Goal: Use online tool/utility: Utilize a website feature to perform a specific function

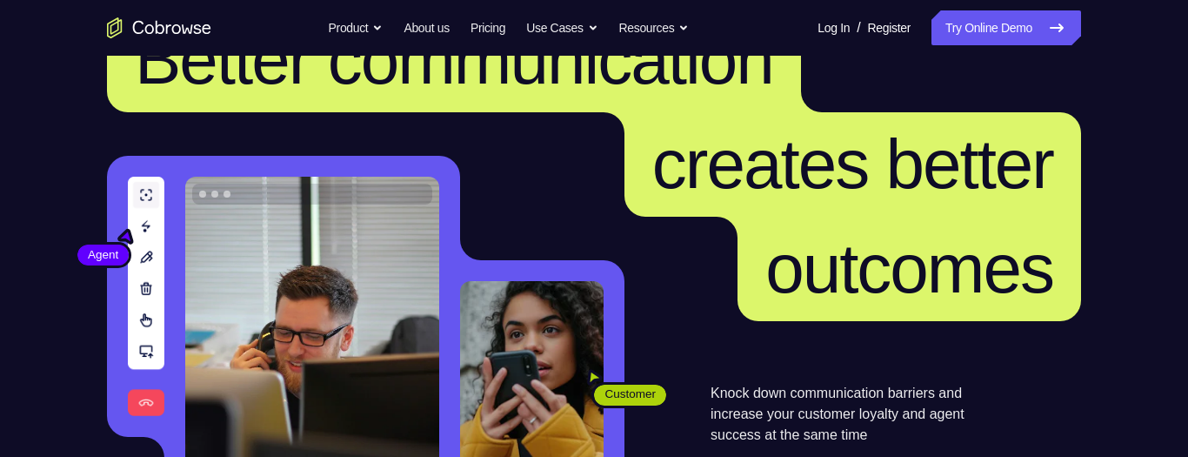
scroll to position [83, 0]
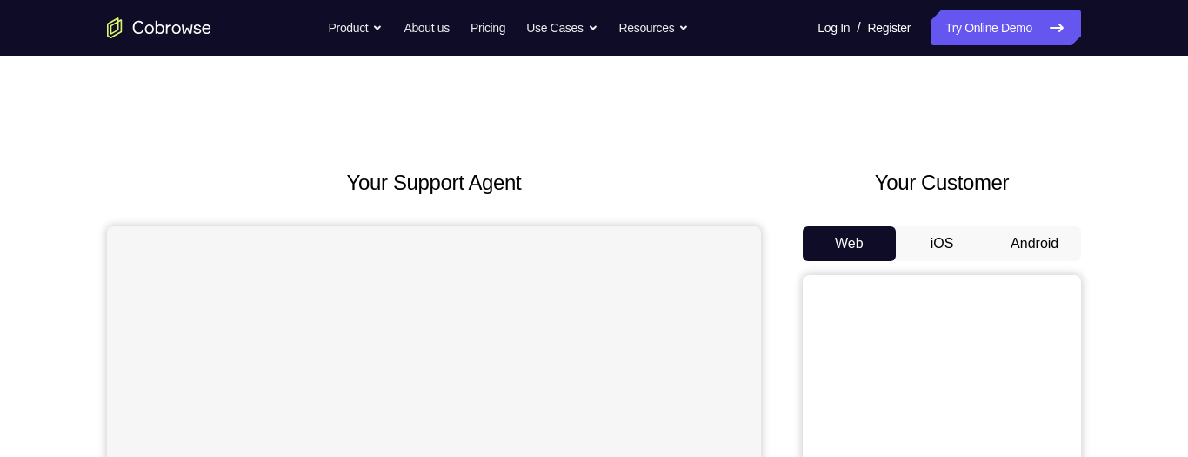
scroll to position [375, 0]
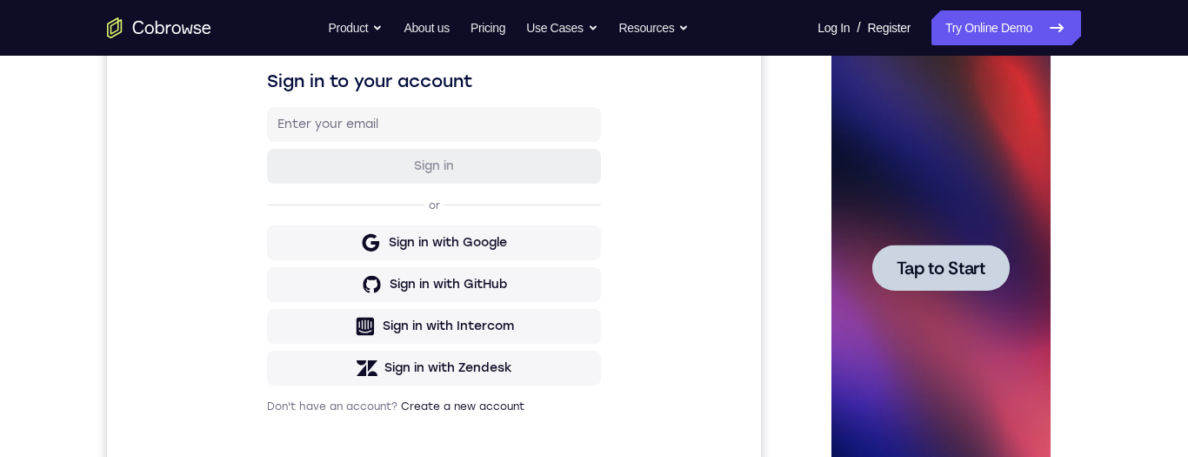
scroll to position [0, 0]
click at [954, 277] on span "Tap to Start" at bounding box center [940, 267] width 89 height 17
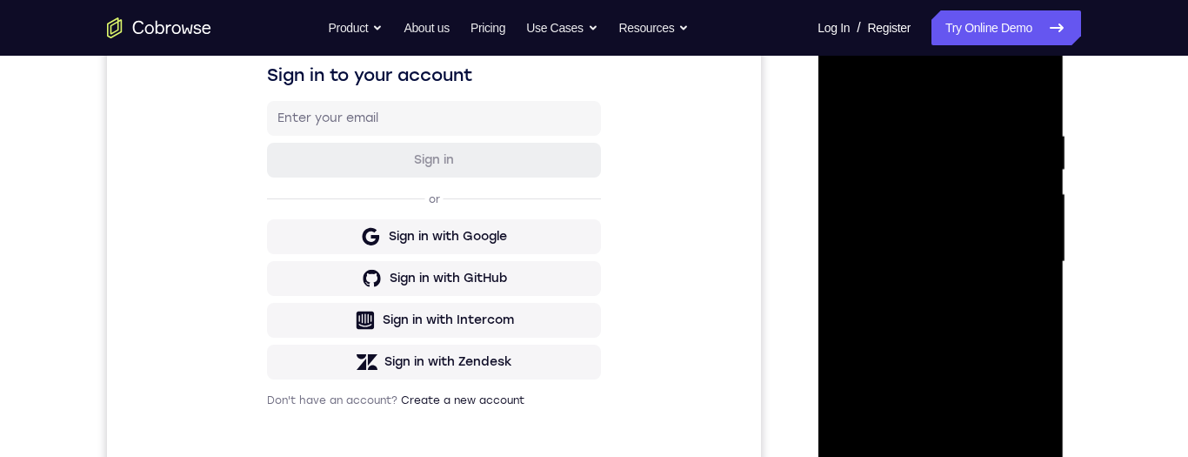
scroll to position [437, 0]
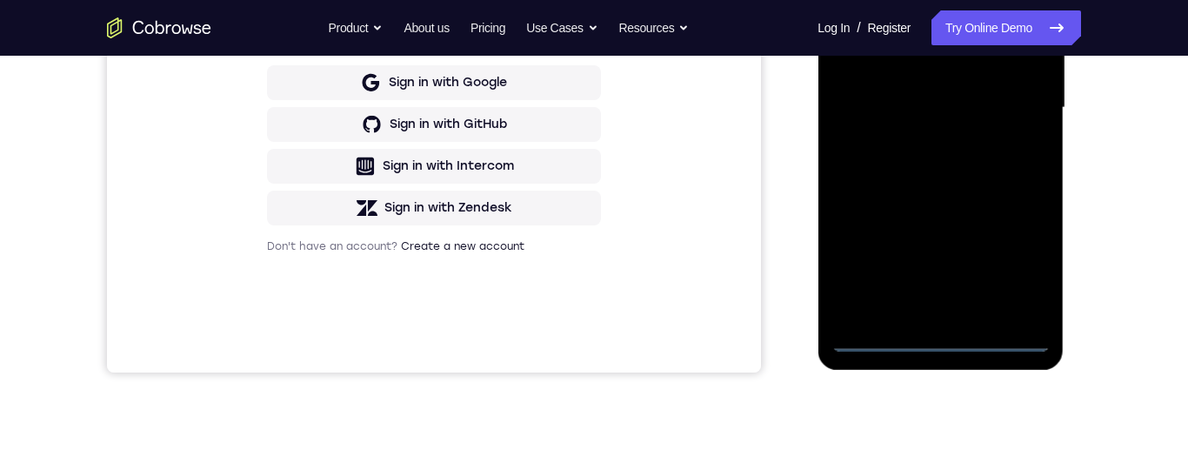
click at [940, 338] on div at bounding box center [940, 107] width 219 height 487
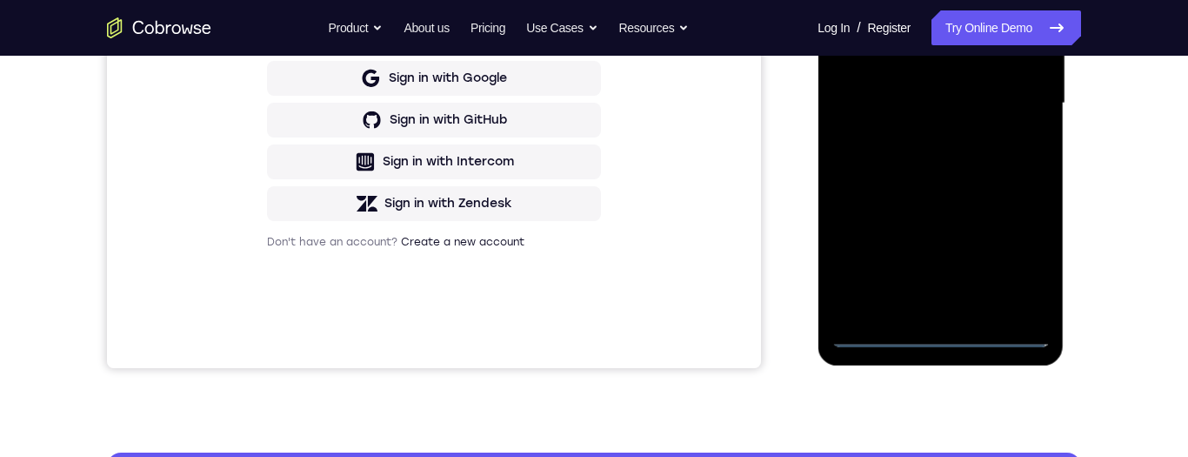
click at [941, 336] on div at bounding box center [940, 103] width 219 height 487
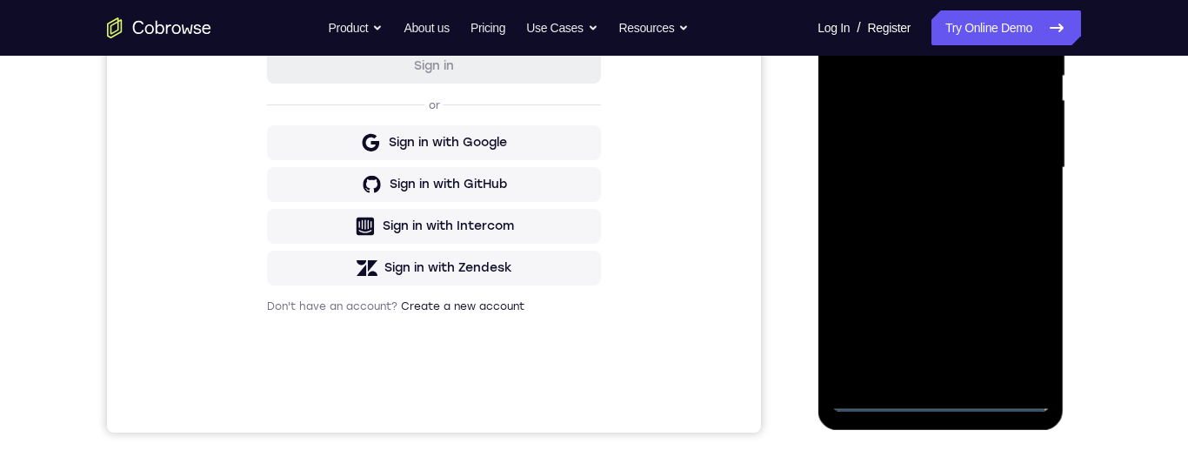
scroll to position [362, 0]
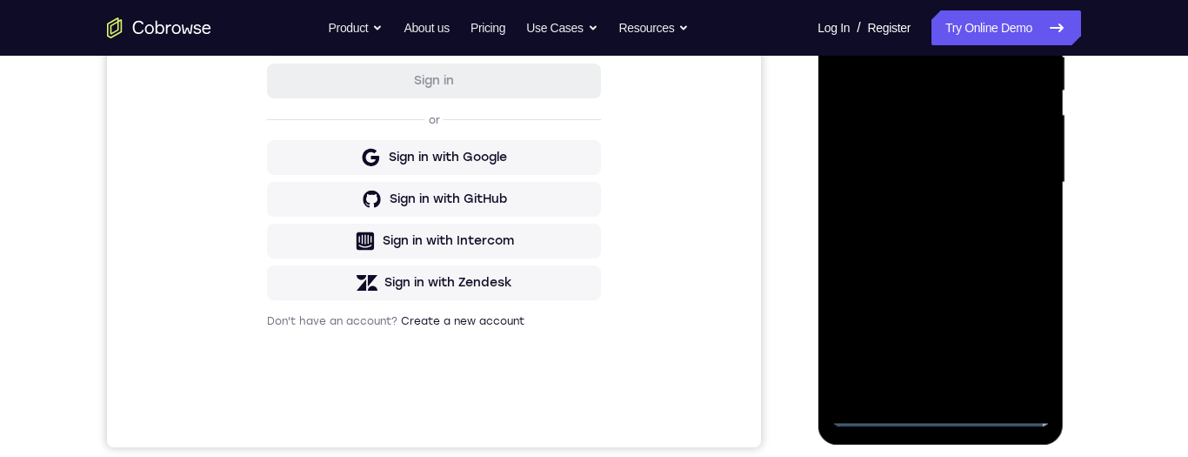
click at [939, 416] on div at bounding box center [940, 182] width 219 height 487
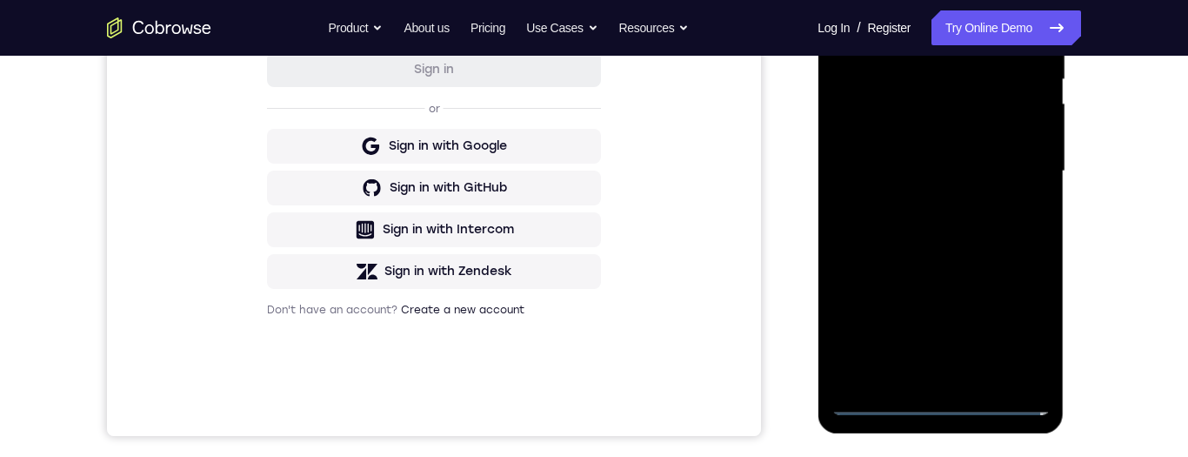
scroll to position [393, 0]
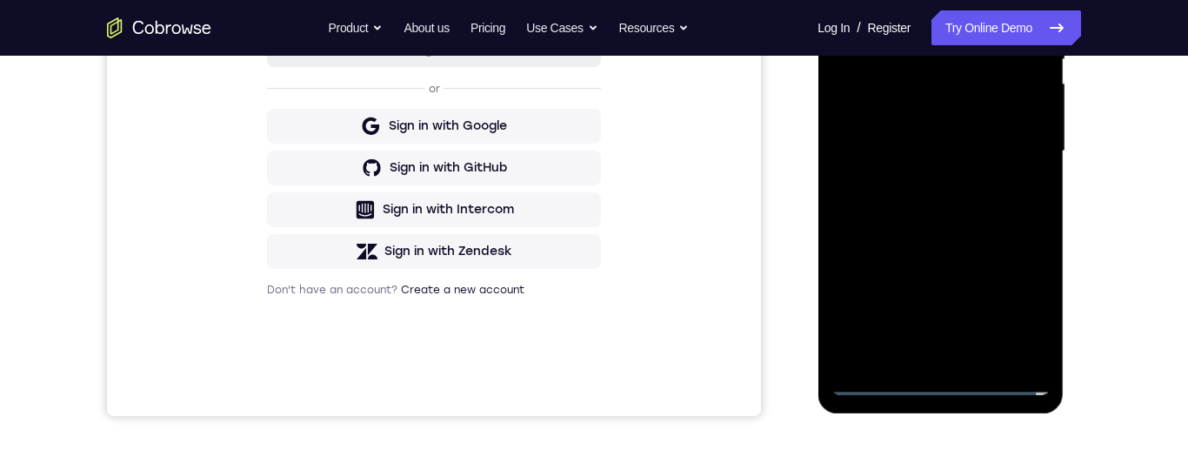
click at [936, 378] on div at bounding box center [940, 151] width 219 height 487
click at [941, 385] on div at bounding box center [940, 151] width 219 height 487
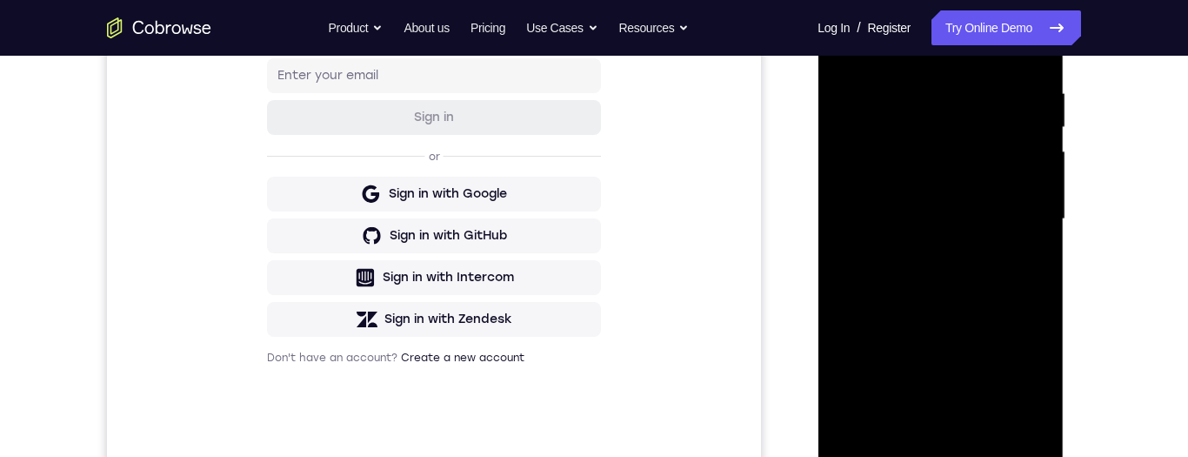
scroll to position [387, 0]
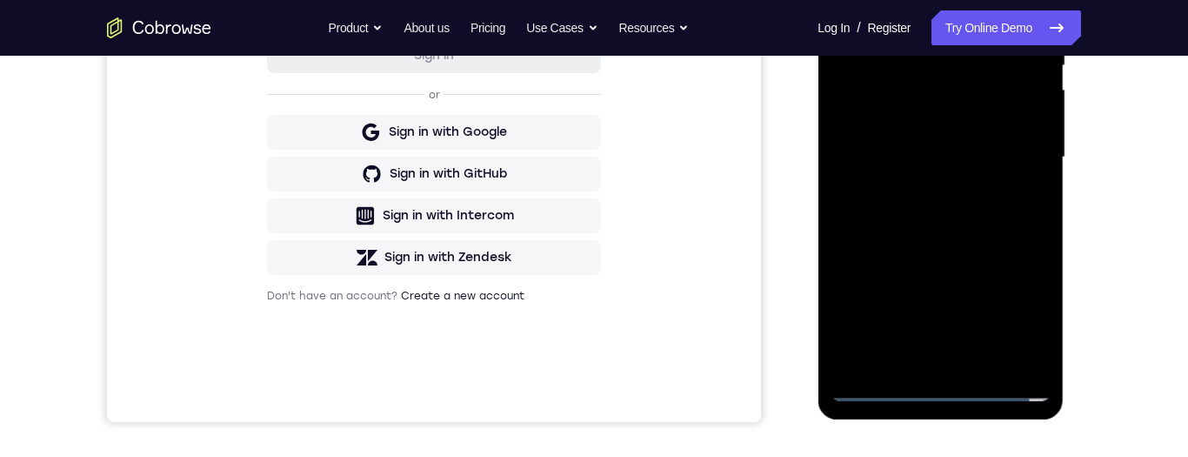
click at [1018, 312] on div at bounding box center [940, 157] width 219 height 487
click at [1019, 313] on div at bounding box center [940, 156] width 219 height 487
click at [1014, 311] on div at bounding box center [940, 156] width 219 height 487
click at [1011, 308] on div at bounding box center [940, 156] width 219 height 487
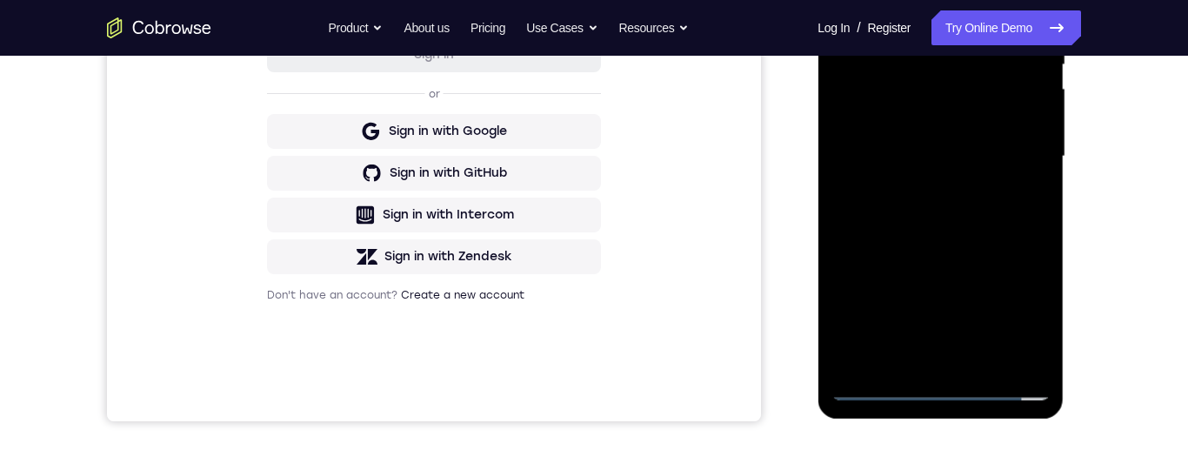
click at [1014, 308] on div at bounding box center [940, 156] width 219 height 487
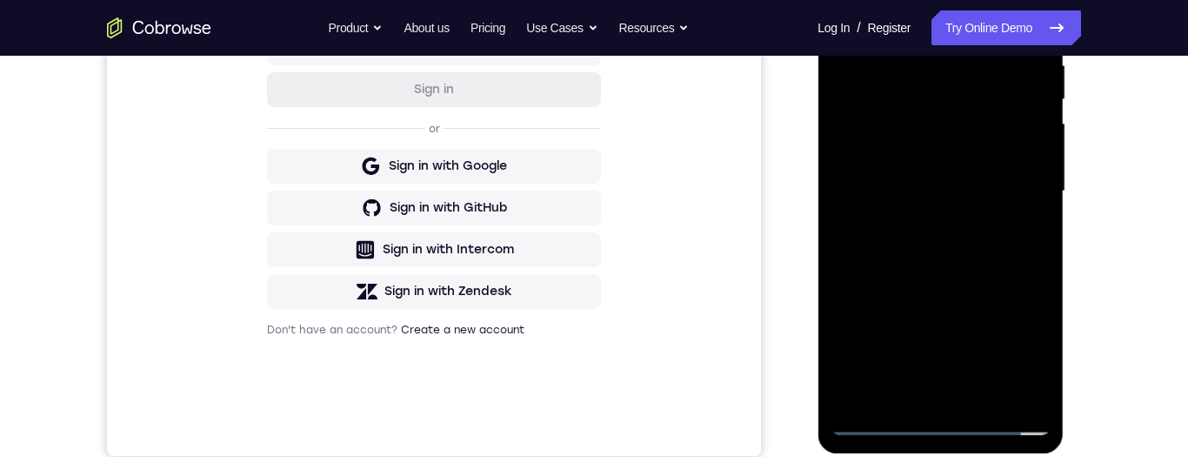
scroll to position [391, 0]
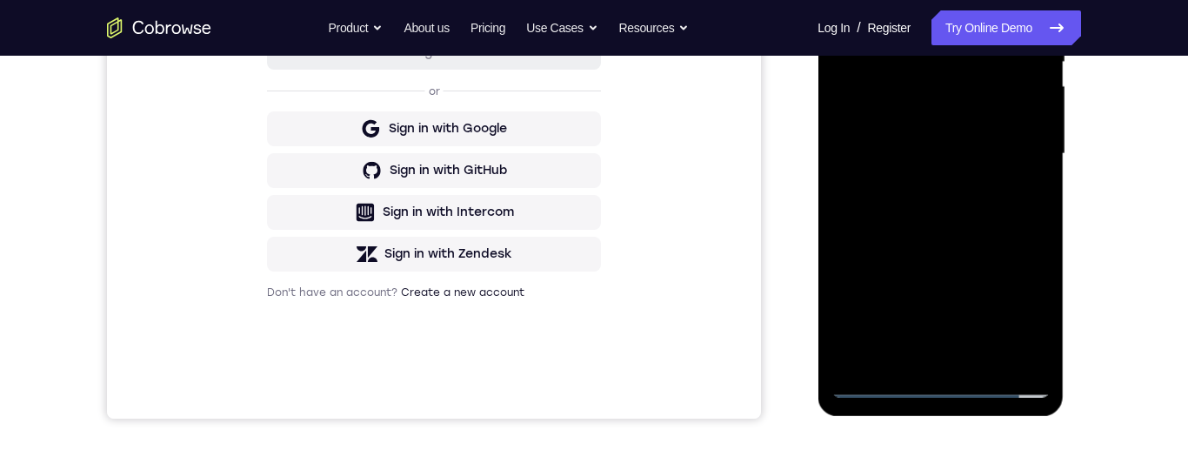
click at [1017, 311] on div at bounding box center [940, 153] width 219 height 487
click at [1014, 311] on div at bounding box center [940, 153] width 219 height 487
click at [1007, 315] on div at bounding box center [940, 153] width 219 height 487
click at [1011, 310] on div at bounding box center [940, 153] width 219 height 487
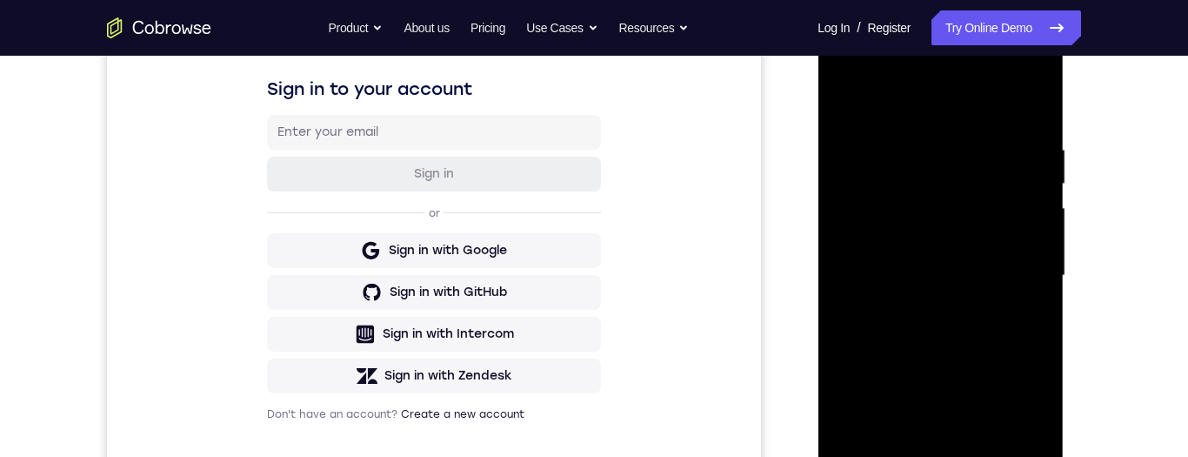
scroll to position [224, 0]
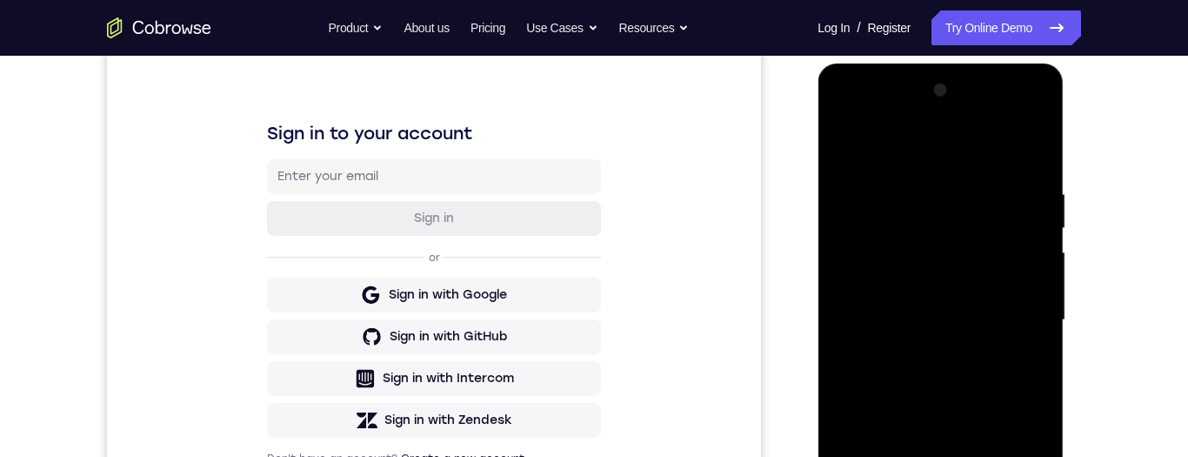
click at [914, 107] on div at bounding box center [940, 320] width 219 height 487
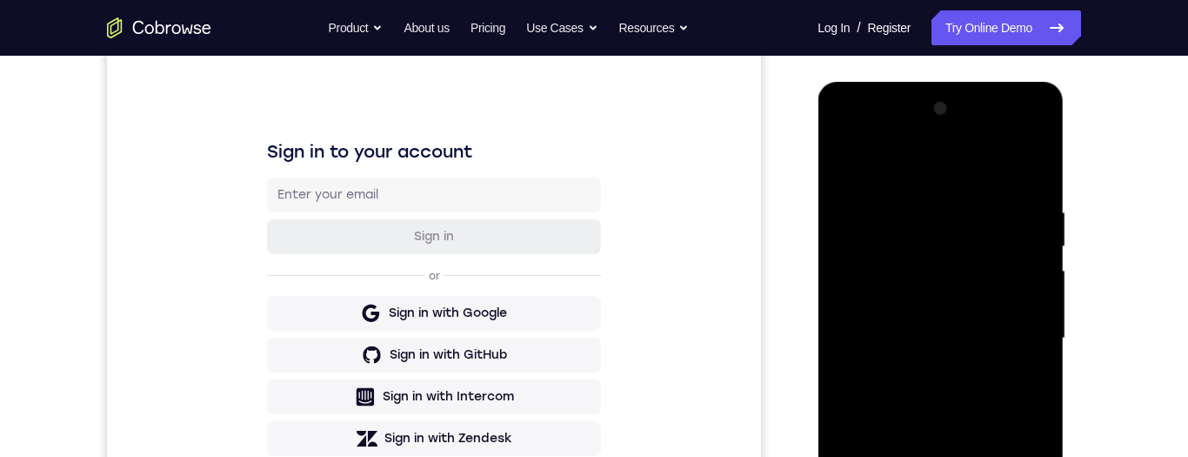
click at [902, 136] on div at bounding box center [940, 338] width 219 height 487
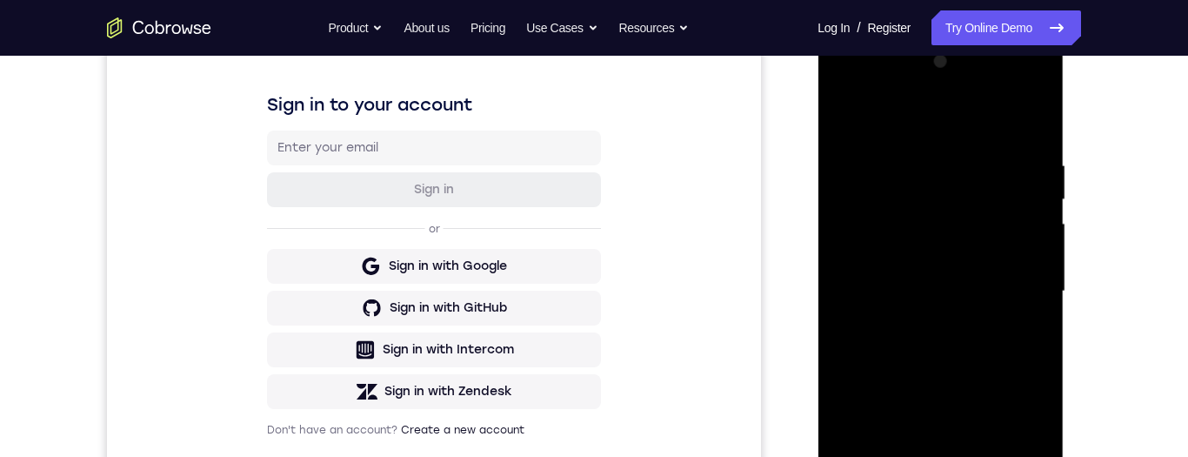
scroll to position [455, 0]
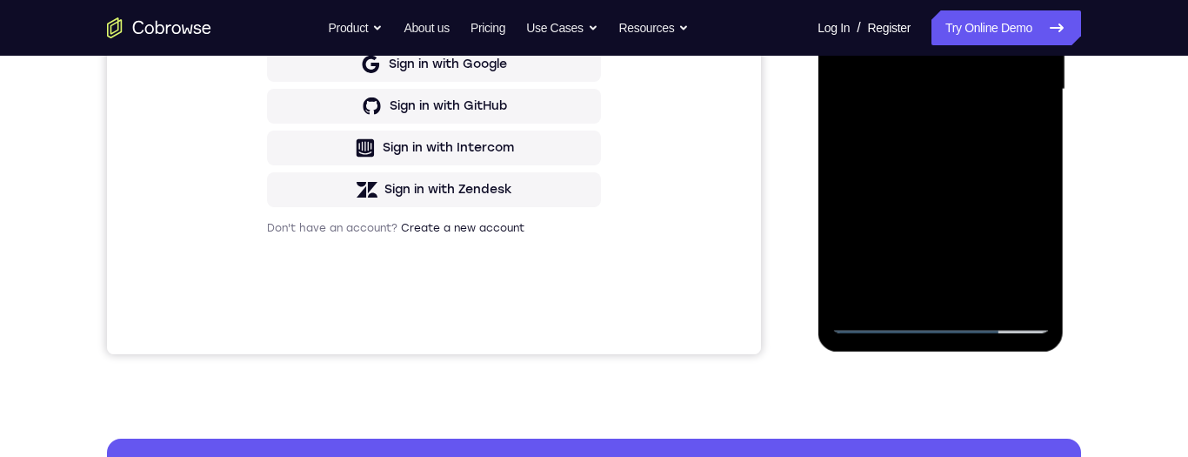
click at [854, 0] on div at bounding box center [940, 89] width 219 height 487
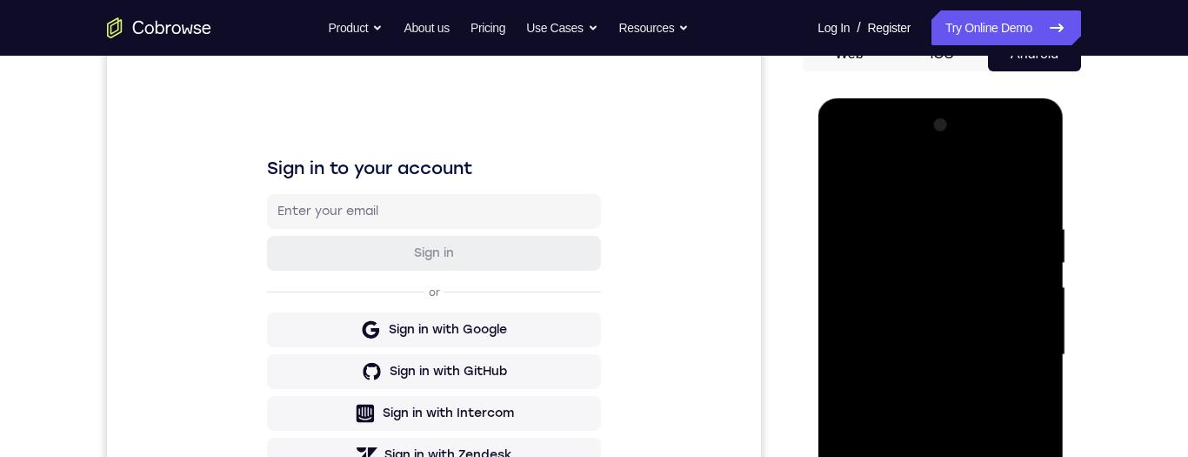
click at [844, 153] on div at bounding box center [940, 354] width 219 height 487
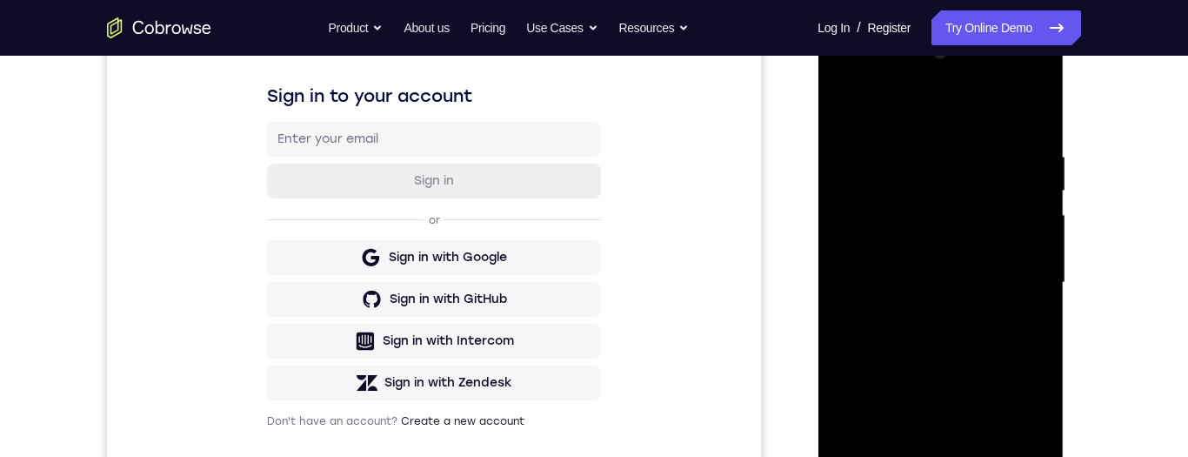
click at [927, 196] on div at bounding box center [940, 282] width 219 height 487
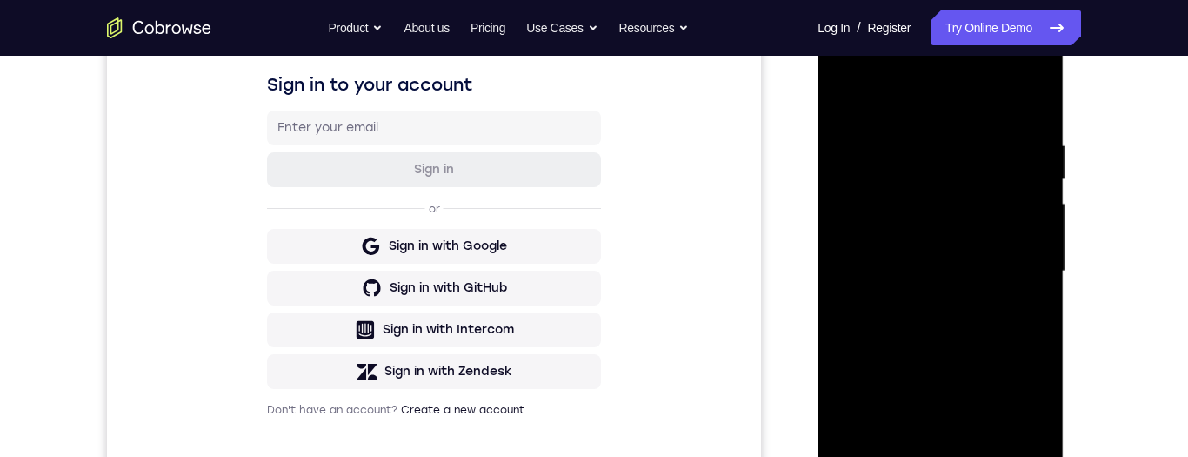
click at [953, 178] on div at bounding box center [940, 271] width 219 height 487
click at [1014, 268] on div at bounding box center [940, 271] width 219 height 487
click at [1013, 270] on div at bounding box center [940, 271] width 219 height 487
click at [1012, 270] on div at bounding box center [940, 271] width 219 height 487
click at [1011, 271] on div at bounding box center [940, 271] width 219 height 487
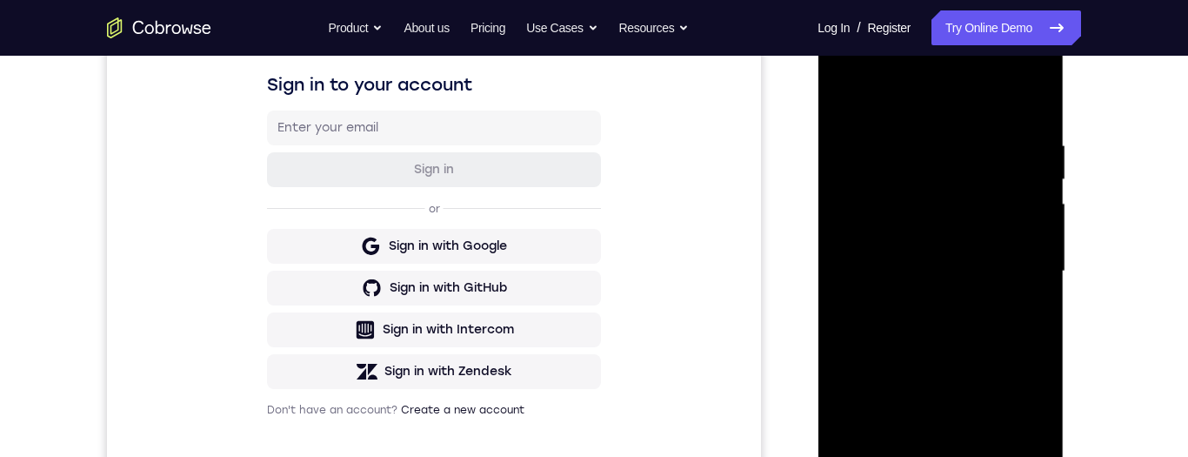
click at [1013, 270] on div at bounding box center [940, 271] width 219 height 487
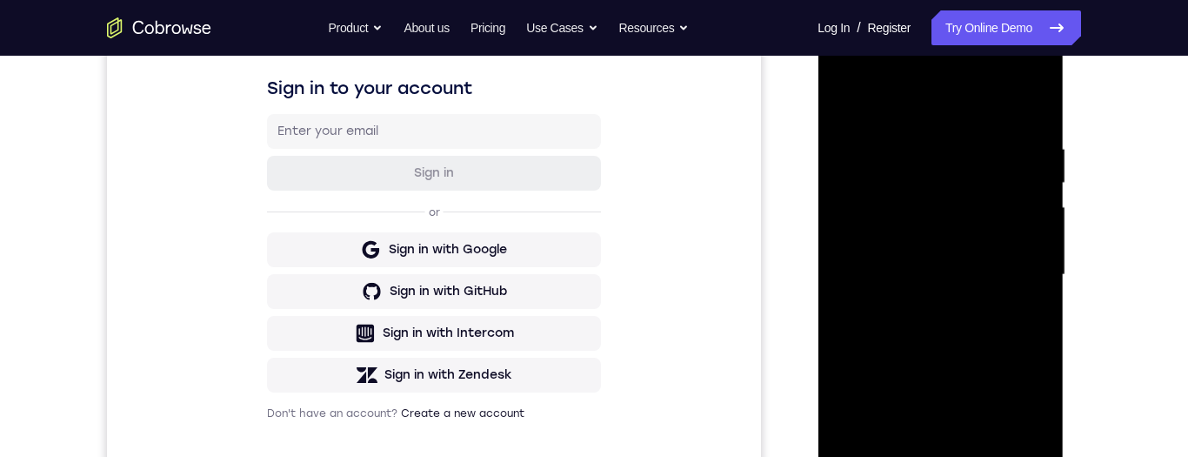
scroll to position [271, 0]
click at [1014, 272] on div at bounding box center [940, 273] width 219 height 487
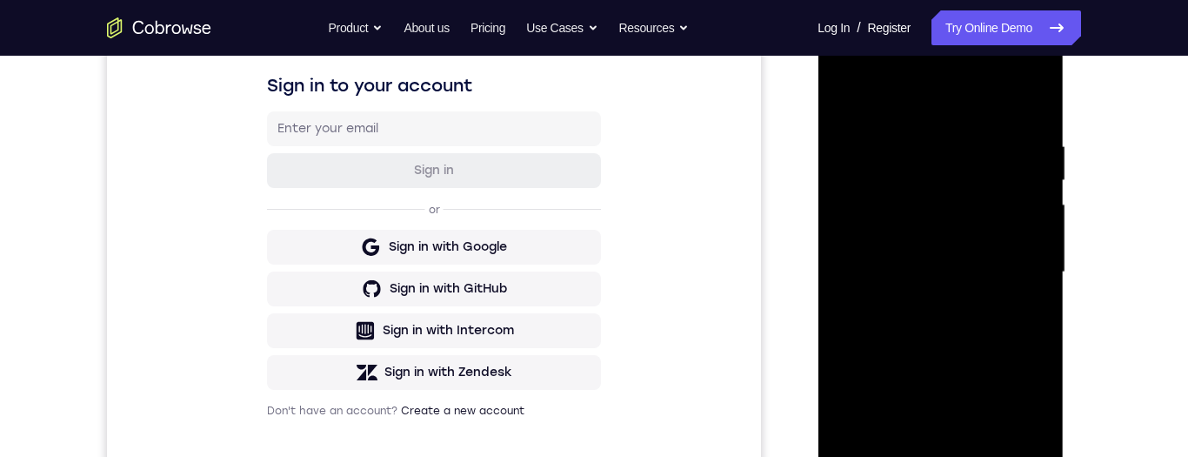
click at [1016, 254] on div at bounding box center [940, 272] width 219 height 487
click at [1021, 226] on div at bounding box center [940, 272] width 219 height 487
click at [1016, 225] on div at bounding box center [940, 272] width 219 height 487
click at [1017, 224] on div at bounding box center [940, 272] width 219 height 487
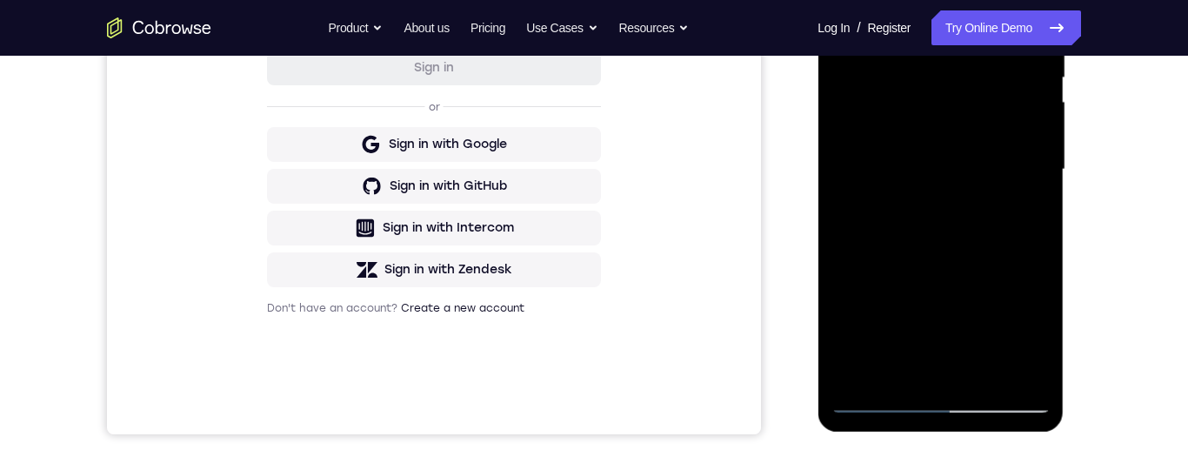
scroll to position [238, 0]
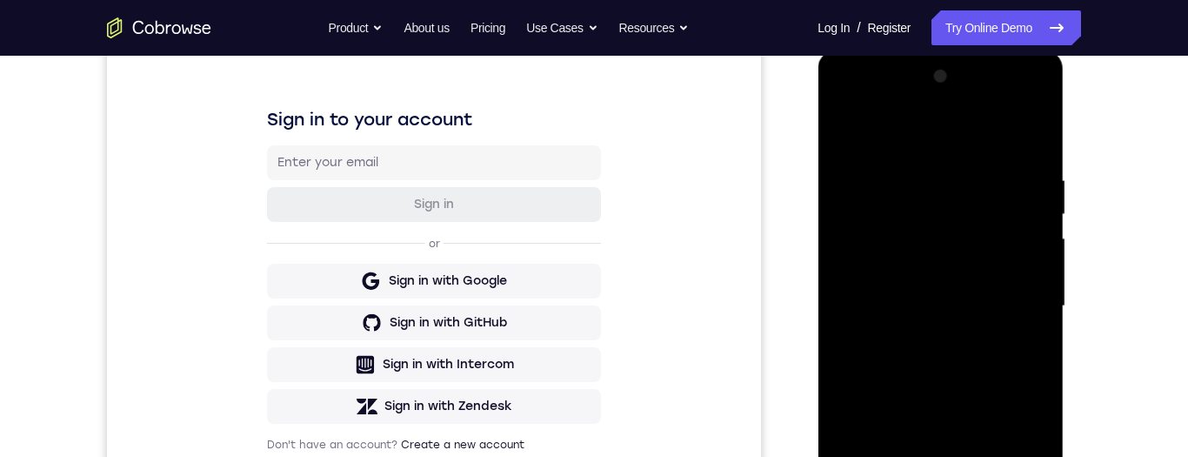
click at [1011, 271] on div at bounding box center [940, 306] width 219 height 487
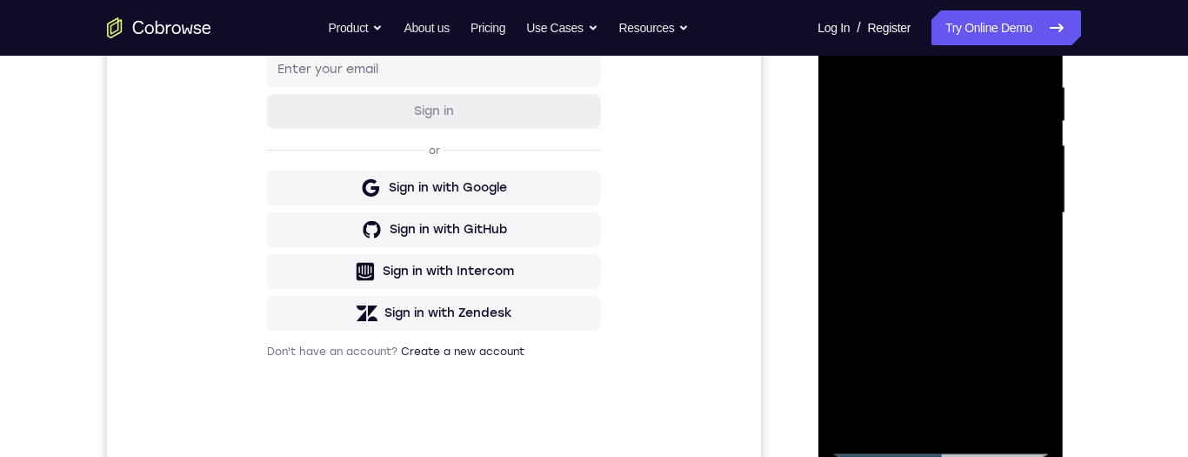
scroll to position [333, 0]
click at [1011, 172] on div at bounding box center [940, 211] width 219 height 487
click at [1014, 171] on div at bounding box center [940, 211] width 219 height 487
click at [1009, 177] on div at bounding box center [940, 211] width 219 height 487
click at [1007, 175] on div at bounding box center [940, 211] width 219 height 487
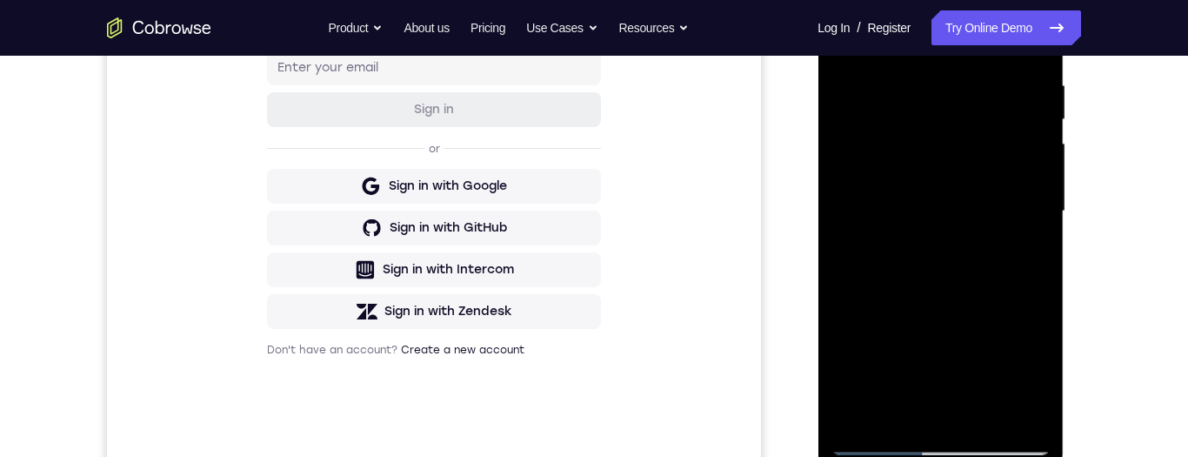
click at [1010, 177] on div at bounding box center [940, 211] width 219 height 487
click at [1011, 177] on div at bounding box center [940, 211] width 219 height 487
click at [1008, 179] on div at bounding box center [940, 211] width 219 height 487
click at [1006, 180] on div at bounding box center [940, 211] width 219 height 487
click at [1016, 184] on div at bounding box center [940, 211] width 219 height 487
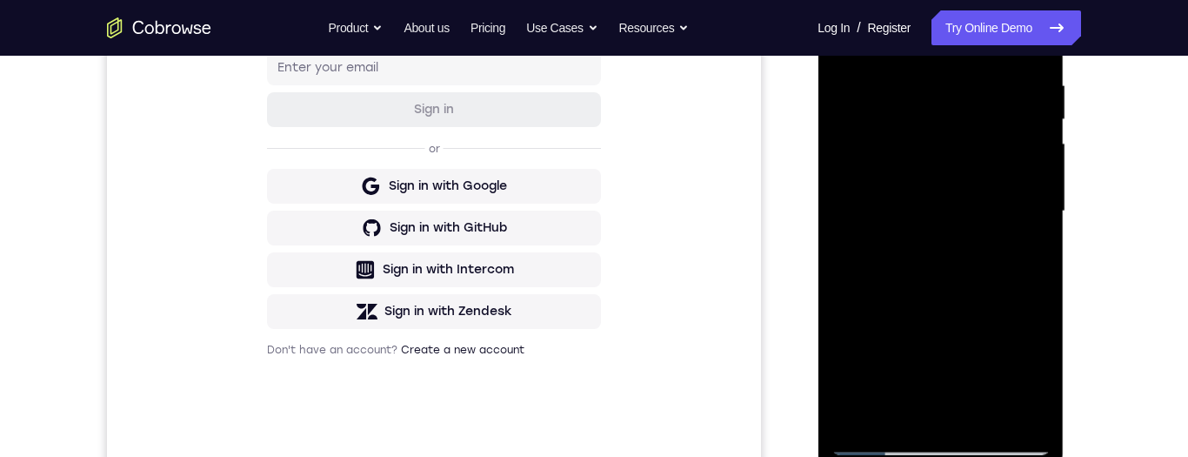
click at [923, 218] on div at bounding box center [940, 211] width 219 height 487
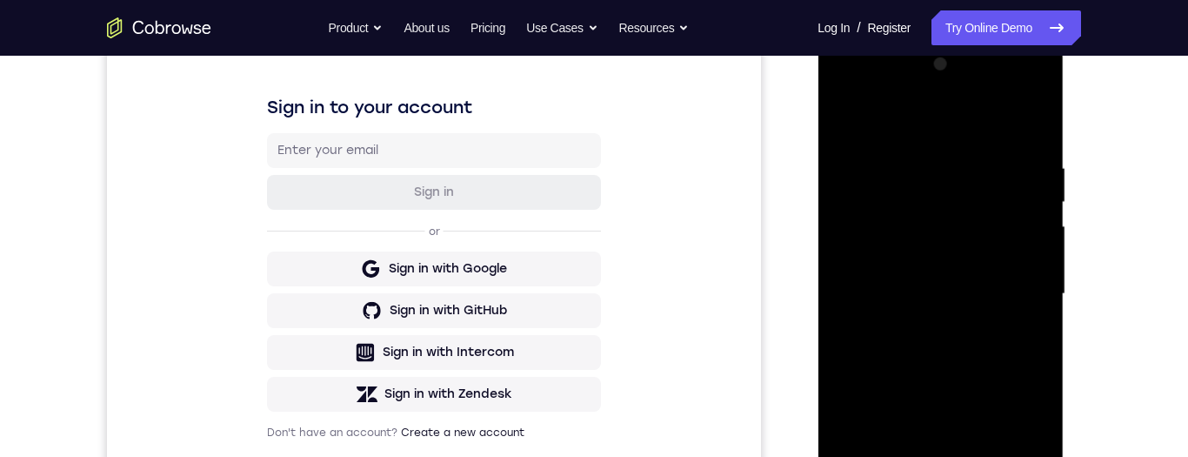
click at [921, 325] on div at bounding box center [940, 293] width 219 height 487
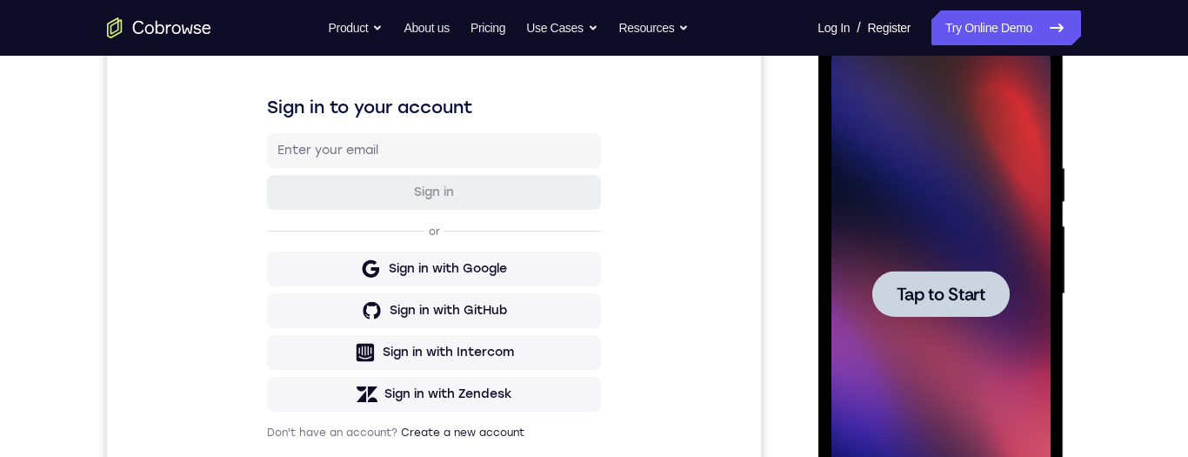
click at [941, 303] on span "Tap to Start" at bounding box center [940, 293] width 89 height 17
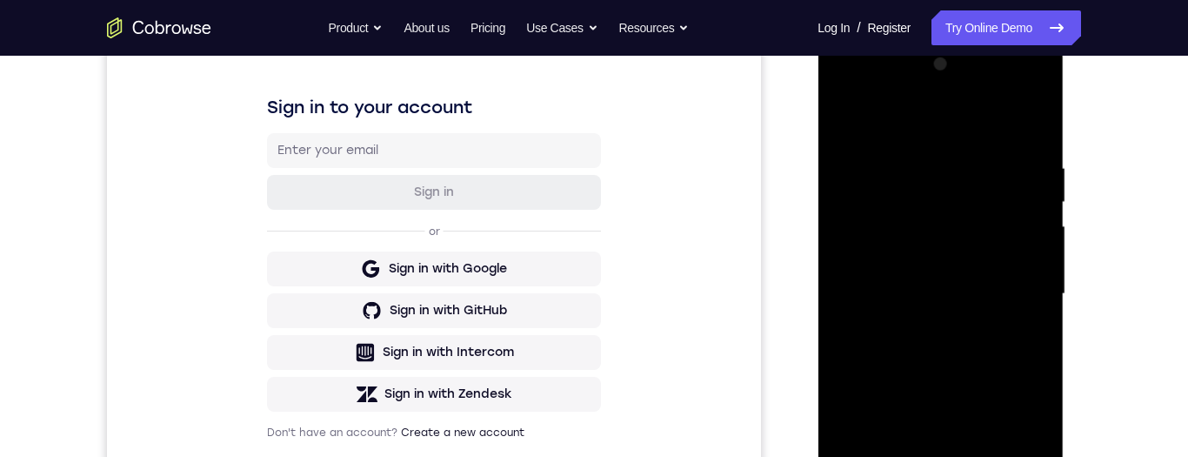
scroll to position [365, 0]
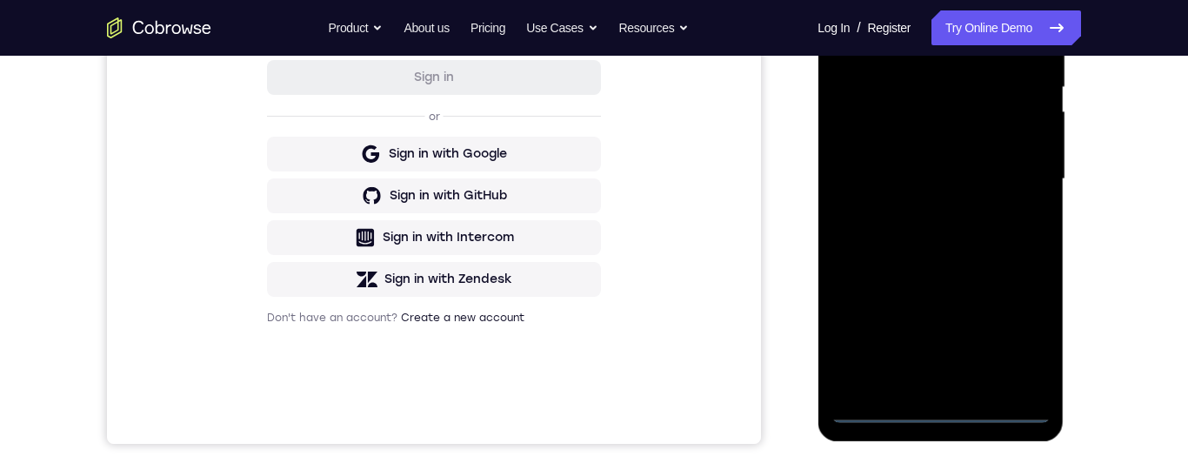
click at [939, 412] on div at bounding box center [940, 179] width 219 height 487
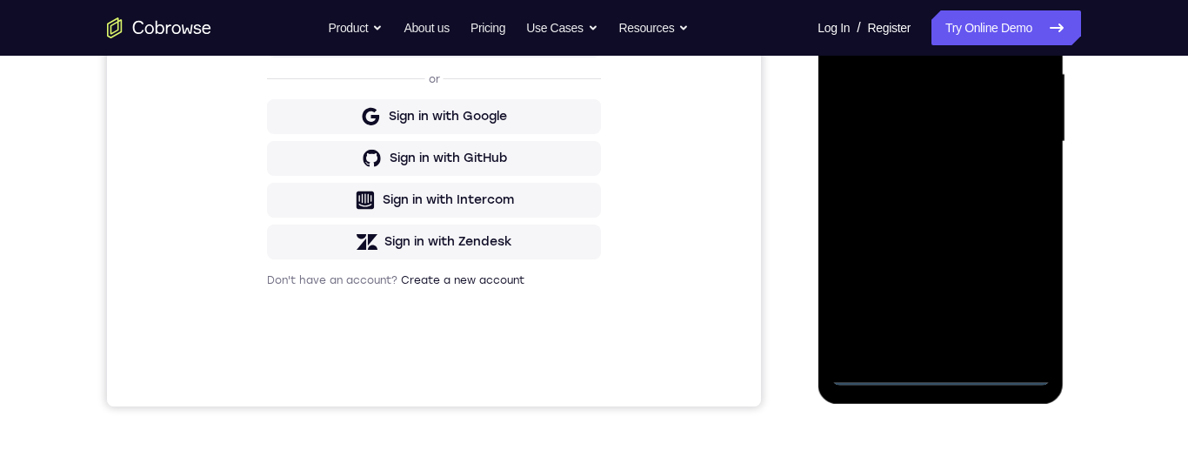
click at [1020, 288] on div at bounding box center [940, 141] width 219 height 487
click at [845, 0] on div at bounding box center [940, 141] width 219 height 487
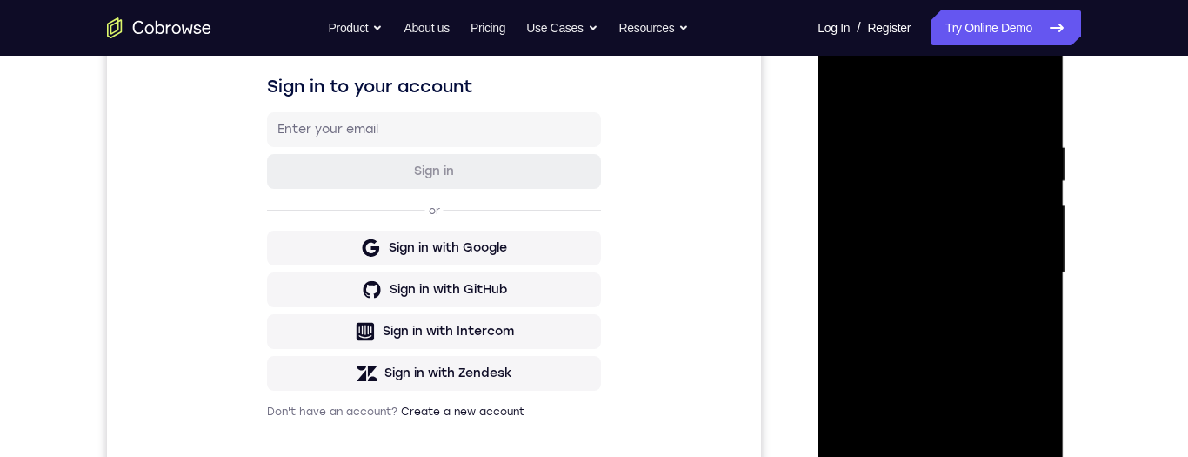
click at [1015, 266] on div at bounding box center [940, 273] width 219 height 487
click at [922, 305] on div at bounding box center [940, 273] width 219 height 487
click at [944, 258] on div at bounding box center [940, 273] width 219 height 487
click at [918, 233] on div at bounding box center [940, 273] width 219 height 487
click at [1028, 242] on div at bounding box center [940, 273] width 219 height 487
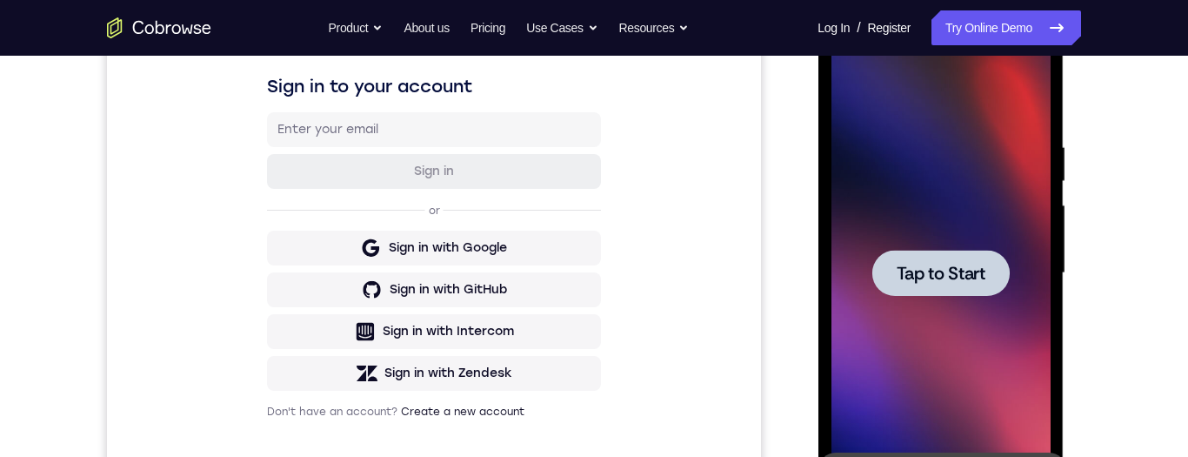
click at [981, 264] on span "Tap to Start" at bounding box center [940, 272] width 89 height 17
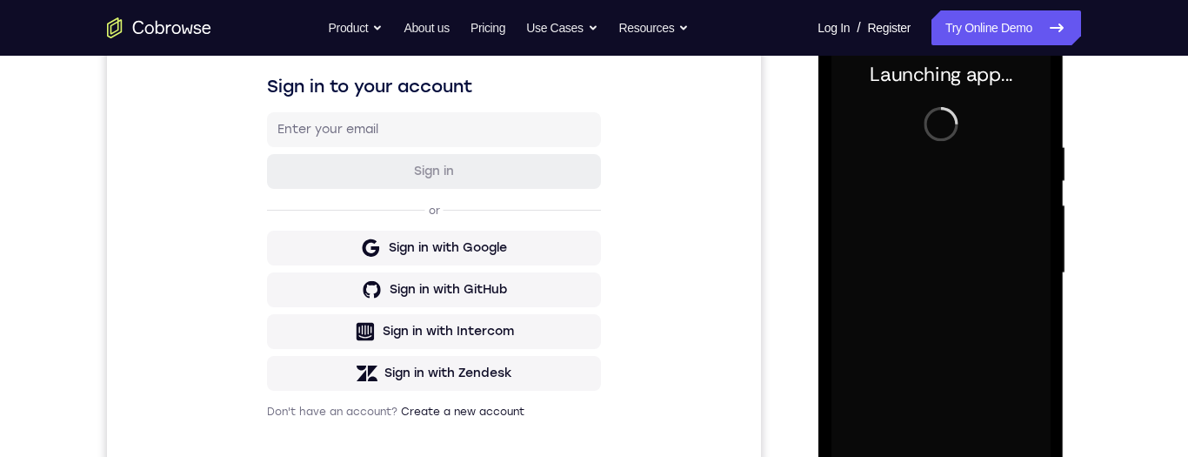
scroll to position [366, 0]
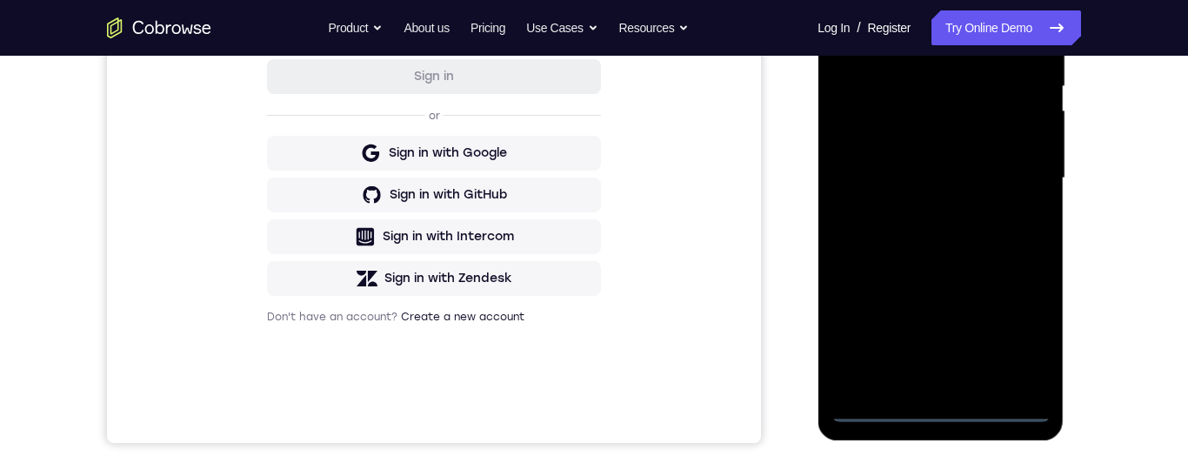
click at [937, 410] on div at bounding box center [940, 178] width 219 height 487
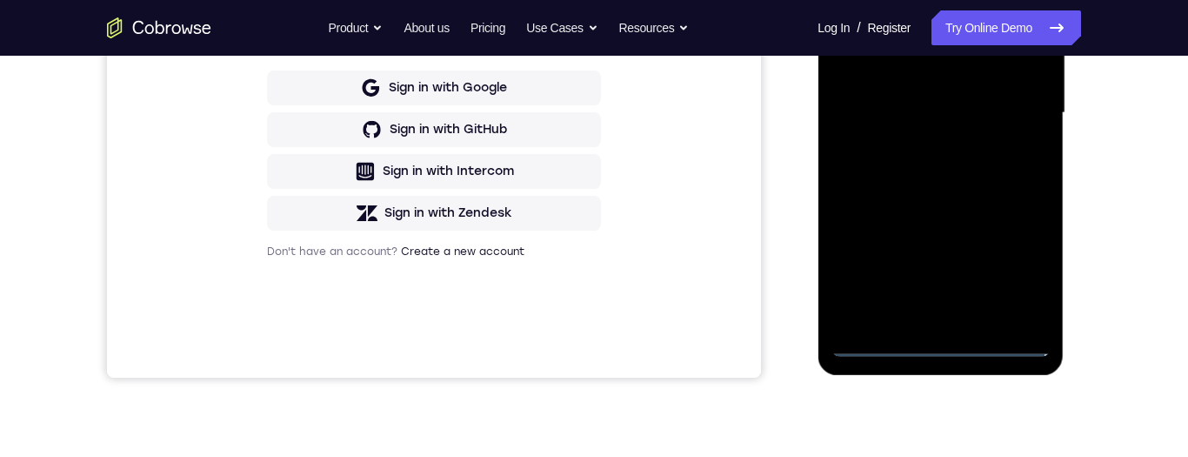
click at [1028, 271] on div at bounding box center [940, 112] width 219 height 487
click at [847, 0] on div at bounding box center [940, 112] width 219 height 487
click at [1008, 110] on div at bounding box center [940, 112] width 219 height 487
click at [918, 318] on div at bounding box center [940, 112] width 219 height 487
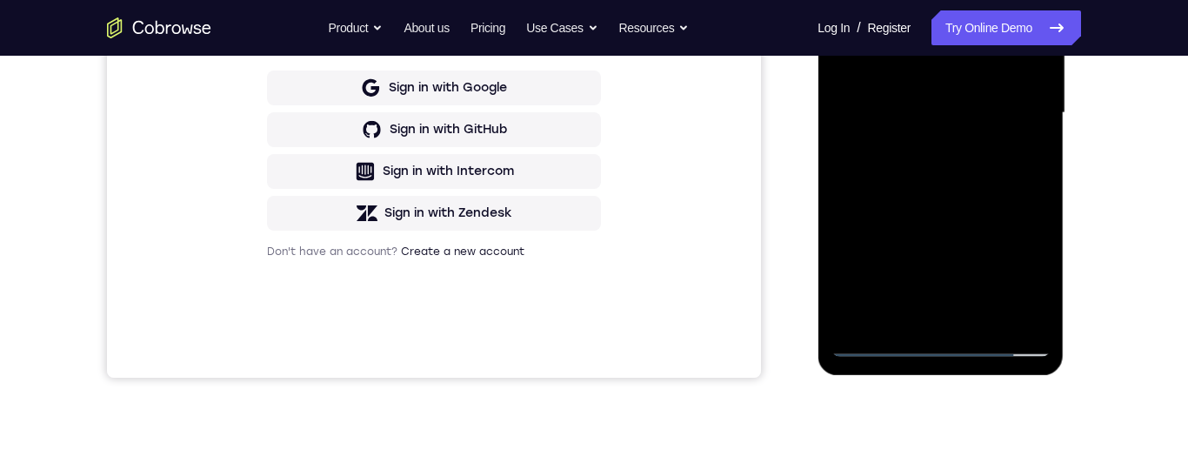
click at [918, 318] on div at bounding box center [940, 112] width 219 height 487
click at [942, 95] on div at bounding box center [940, 112] width 219 height 487
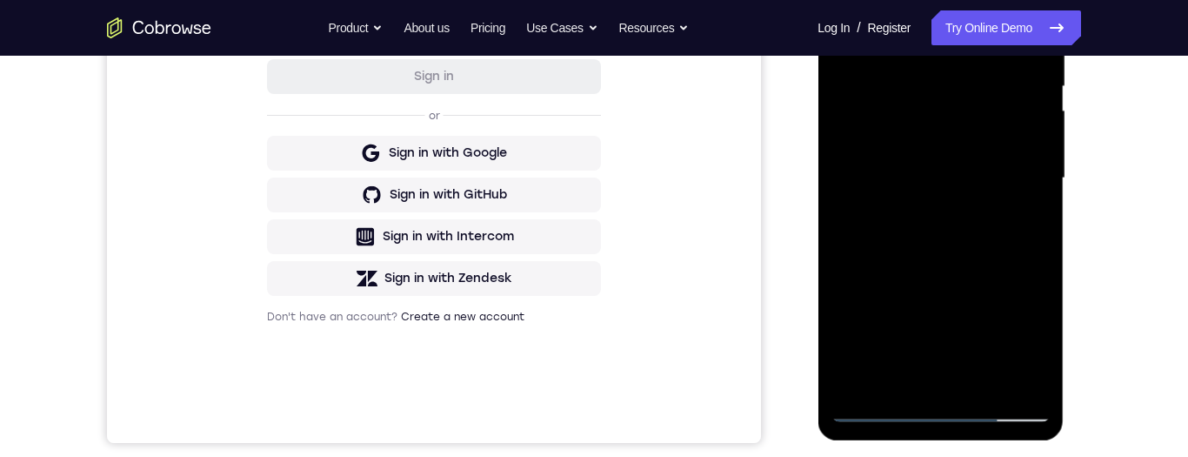
click at [889, 164] on div at bounding box center [940, 178] width 219 height 487
click at [931, 92] on div at bounding box center [940, 178] width 219 height 487
click at [910, 90] on div at bounding box center [940, 178] width 219 height 487
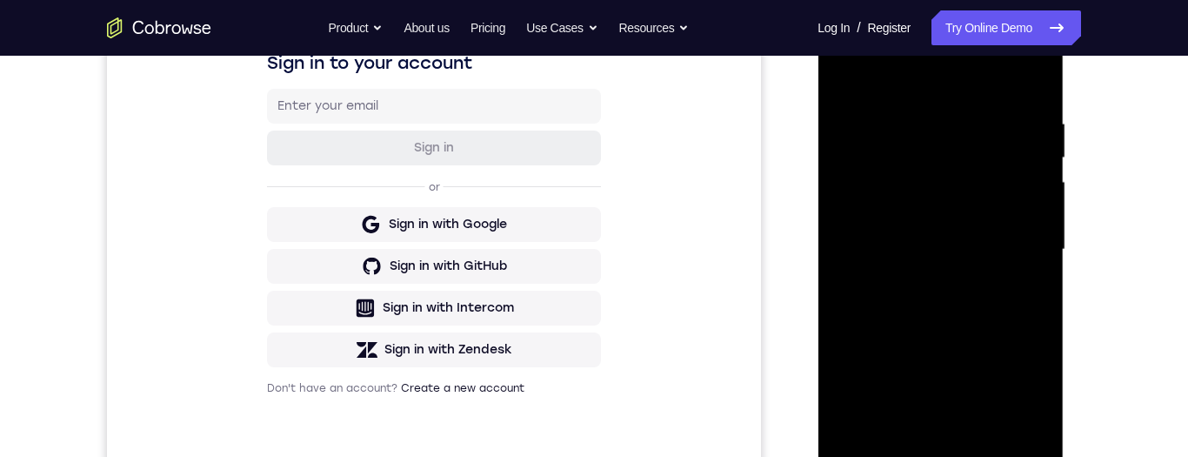
scroll to position [317, 0]
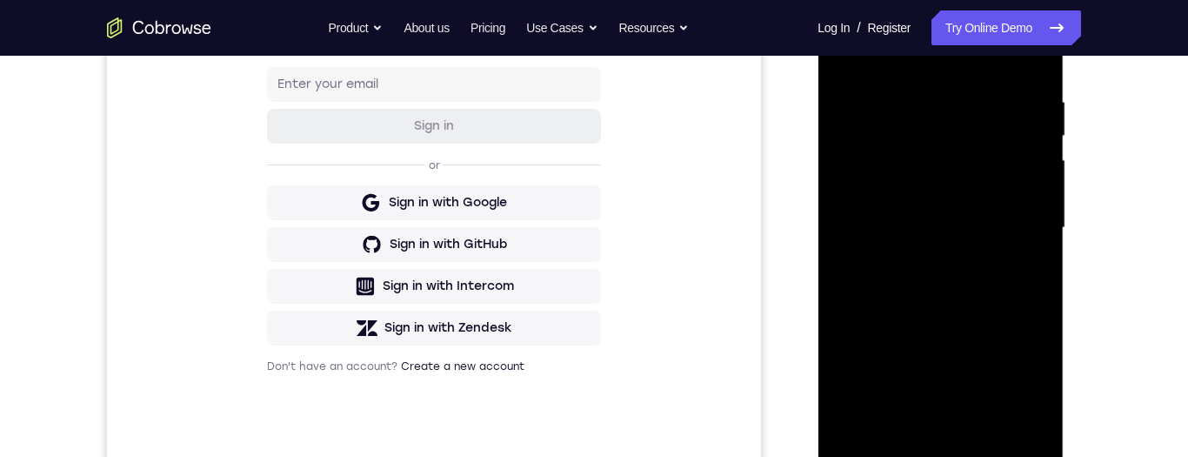
click at [961, 216] on div at bounding box center [940, 227] width 219 height 487
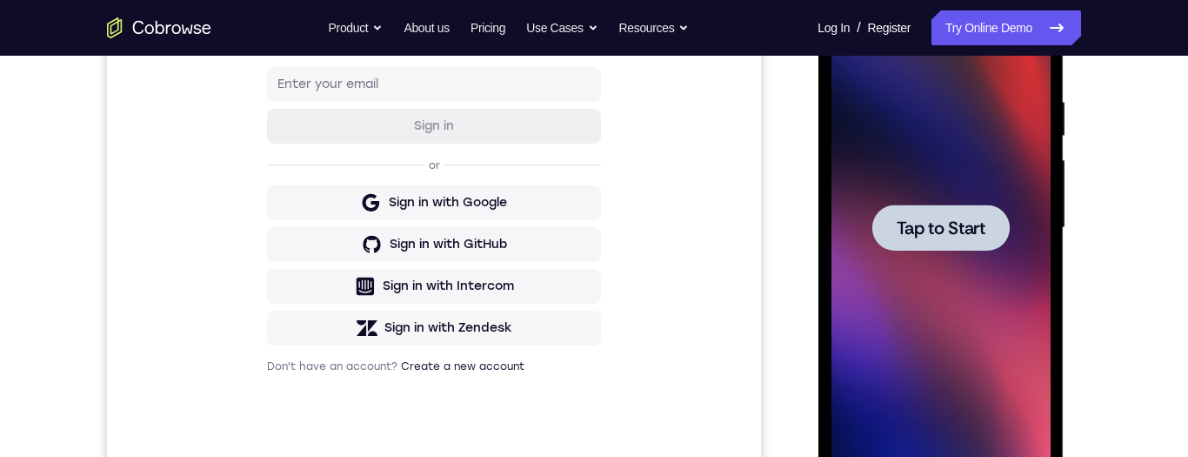
click at [936, 203] on div at bounding box center [940, 227] width 219 height 487
click at [933, 219] on span "Tap to Start" at bounding box center [940, 227] width 89 height 17
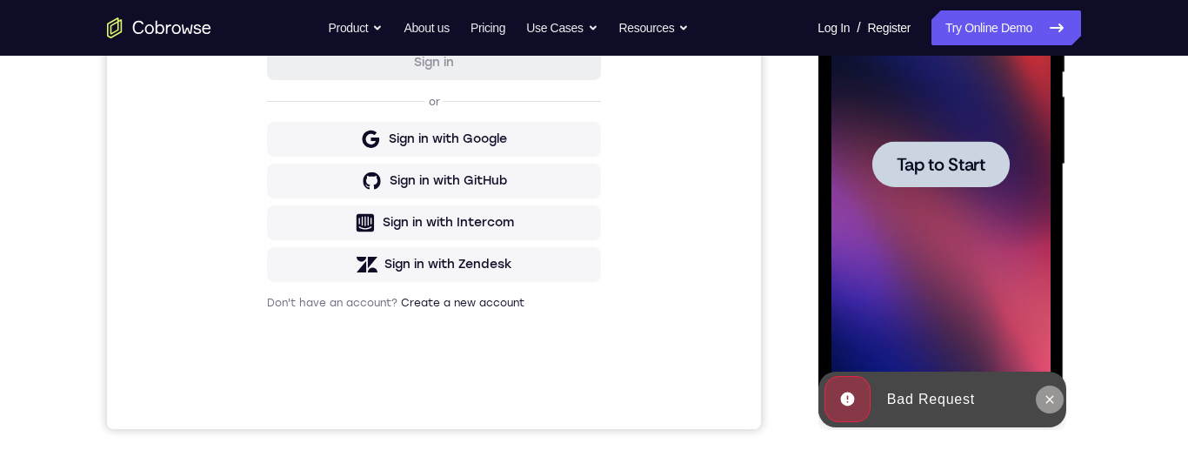
click at [1048, 398] on icon at bounding box center [1050, 399] width 8 height 8
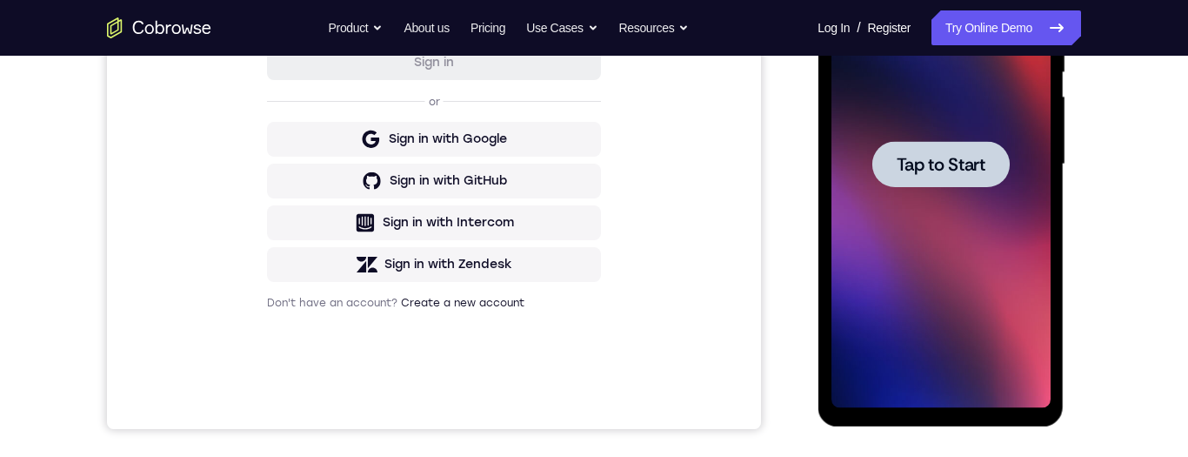
click at [947, 171] on span "Tap to Start" at bounding box center [940, 164] width 89 height 17
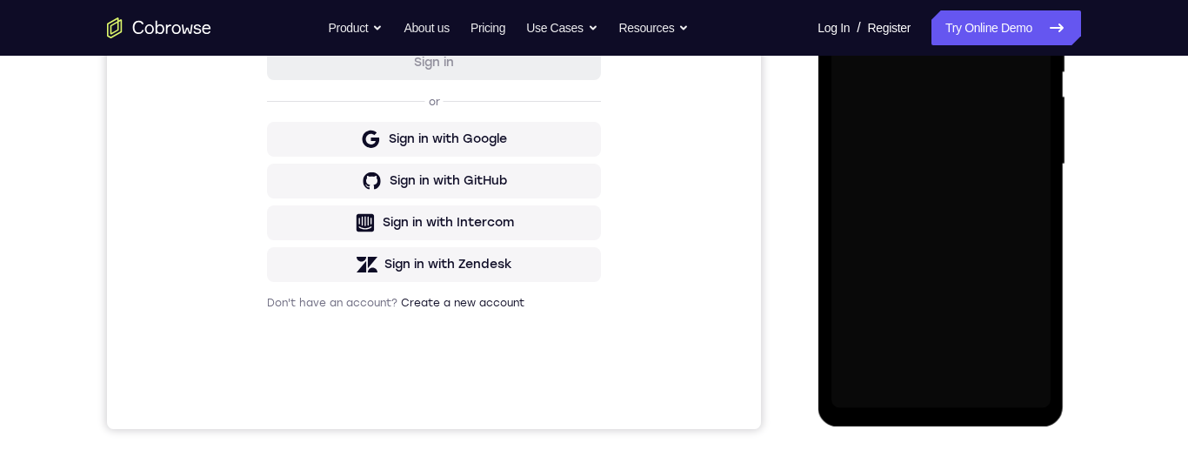
scroll to position [231, 0]
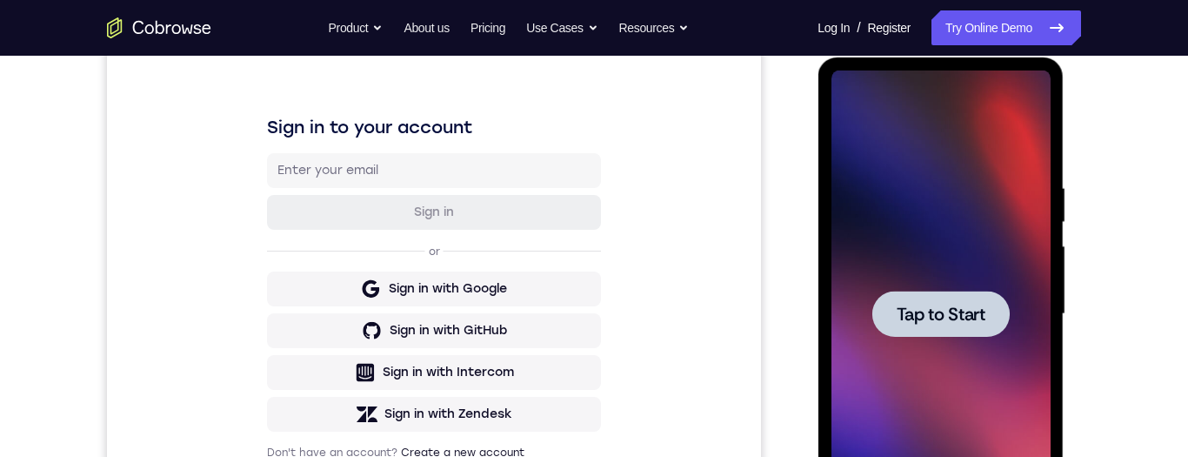
click at [936, 309] on span "Tap to Start" at bounding box center [940, 313] width 89 height 17
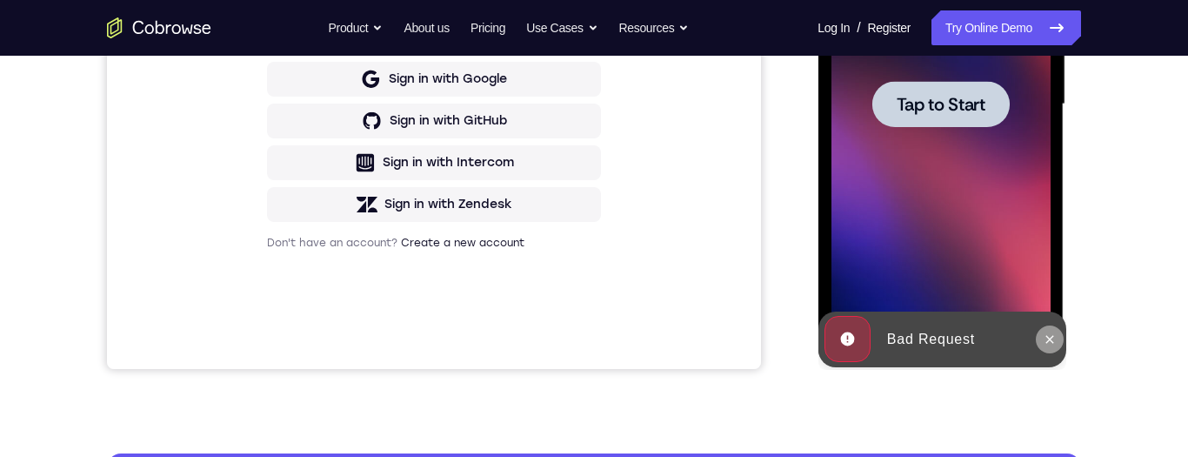
click at [1051, 339] on icon at bounding box center [1049, 339] width 14 height 14
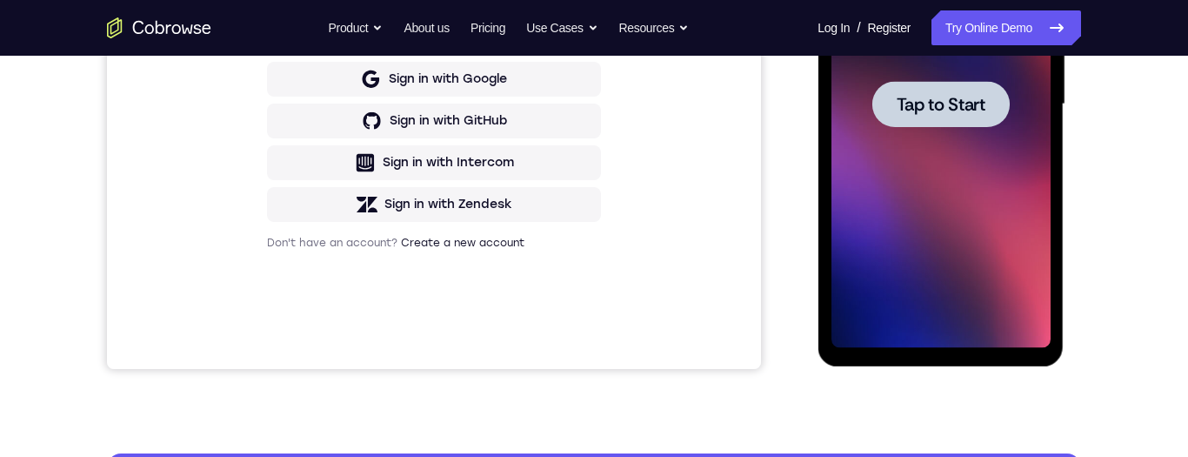
click at [955, 108] on span "Tap to Start" at bounding box center [940, 104] width 89 height 17
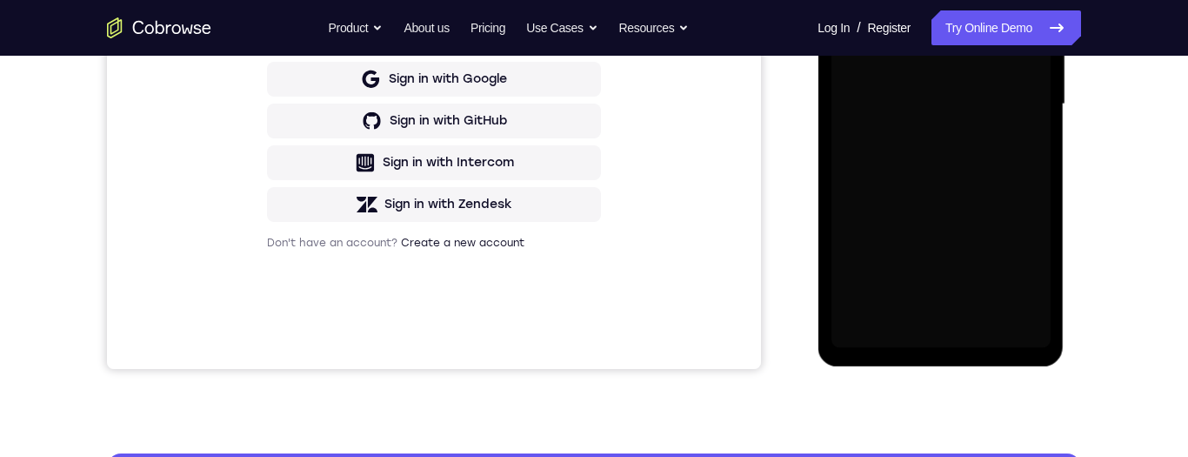
scroll to position [198, 0]
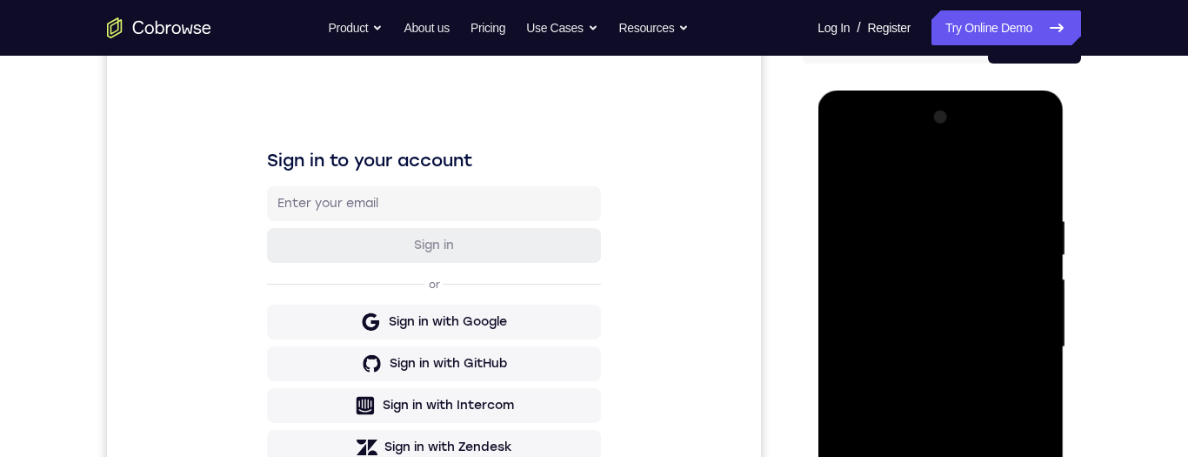
click at [939, 456] on div at bounding box center [940, 347] width 219 height 487
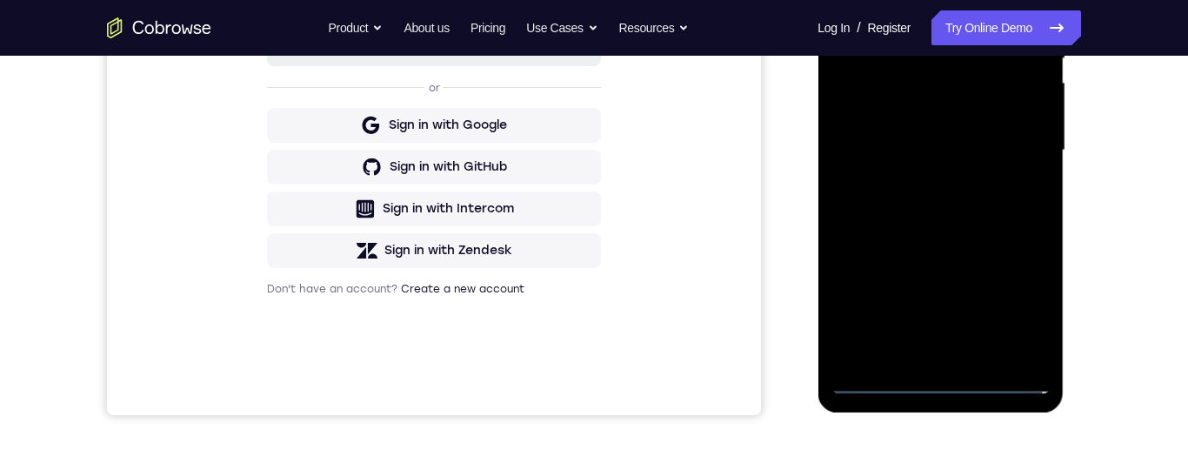
click at [1017, 298] on div at bounding box center [940, 150] width 219 height 487
click at [848, 0] on div at bounding box center [940, 150] width 219 height 487
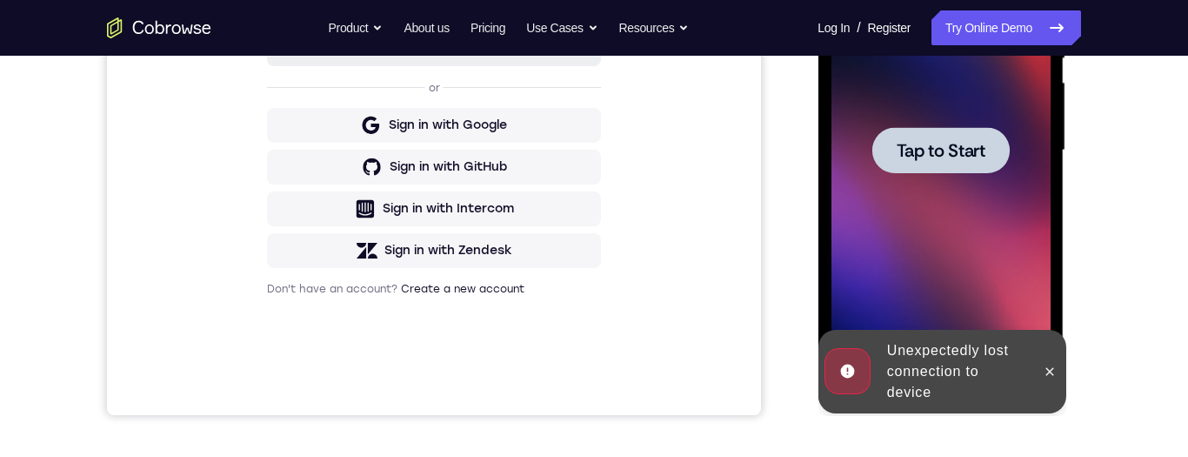
scroll to position [425, 0]
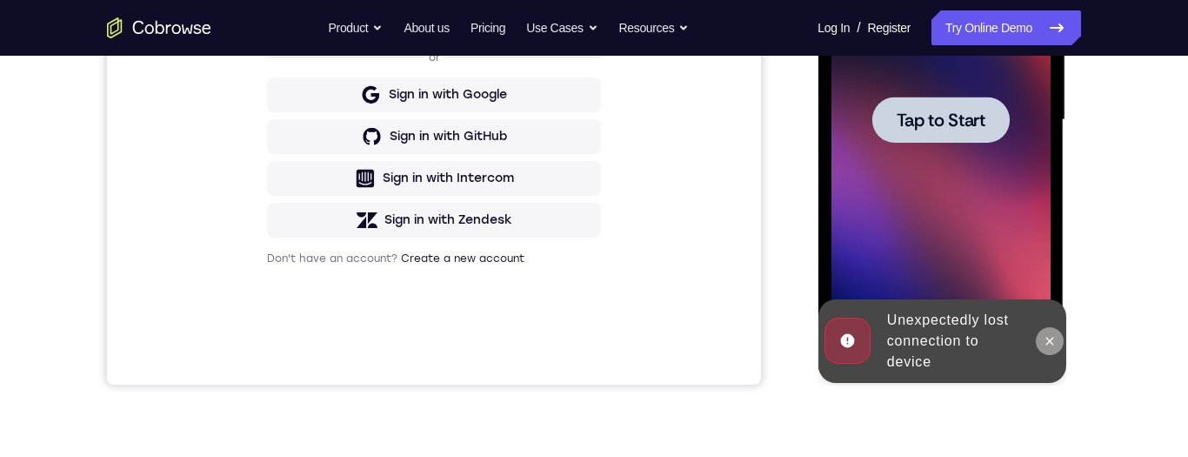
click at [1049, 339] on icon at bounding box center [1049, 341] width 14 height 14
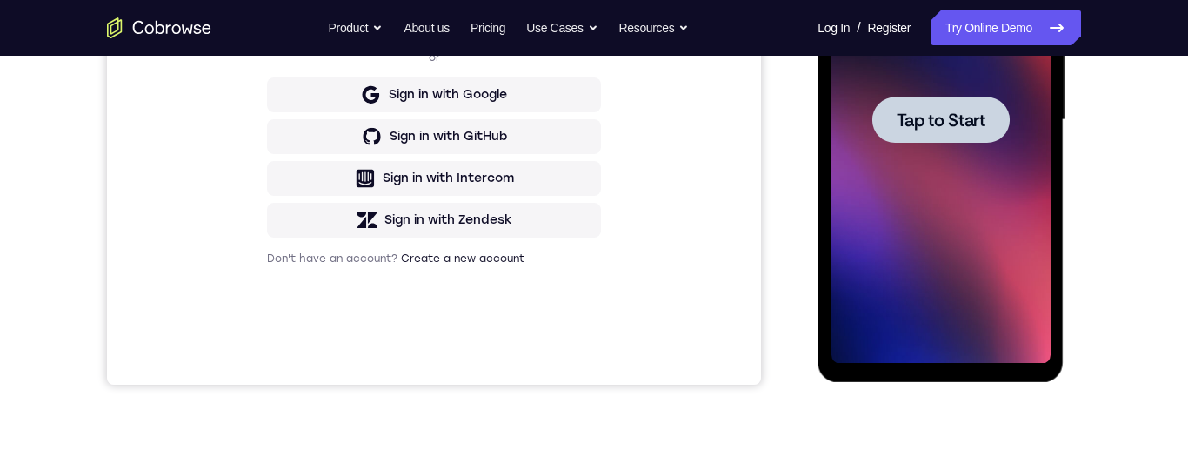
scroll to position [296, 0]
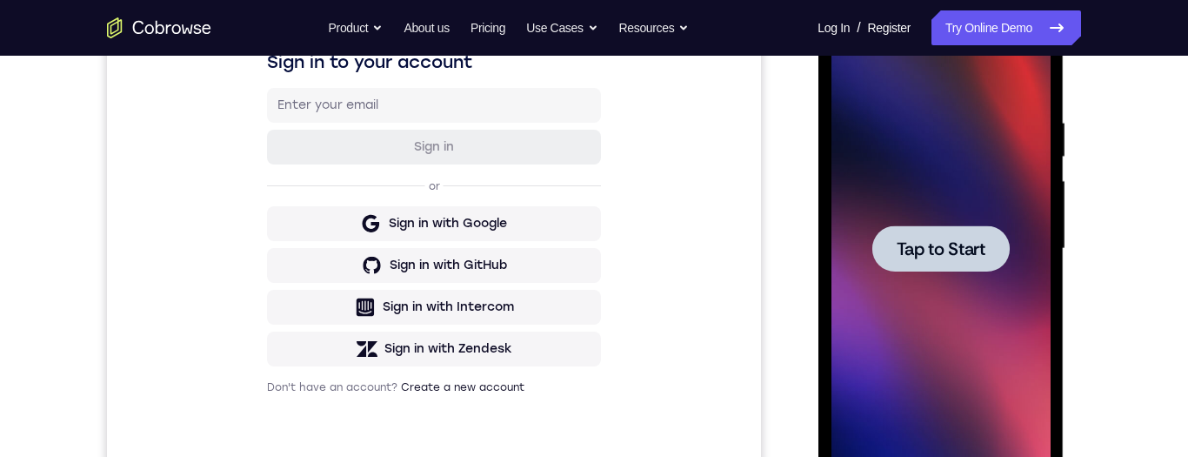
click at [963, 234] on div at bounding box center [940, 248] width 137 height 46
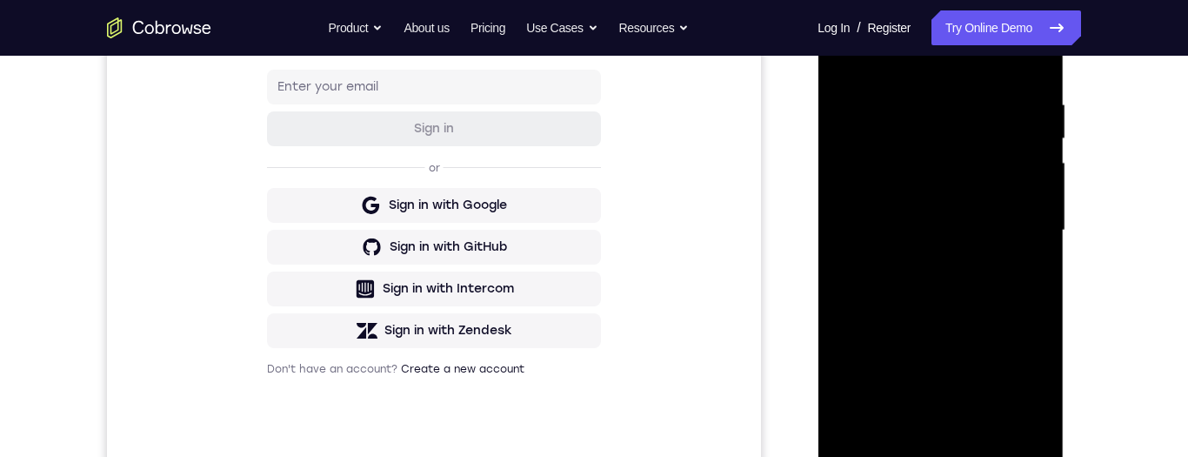
scroll to position [425, 0]
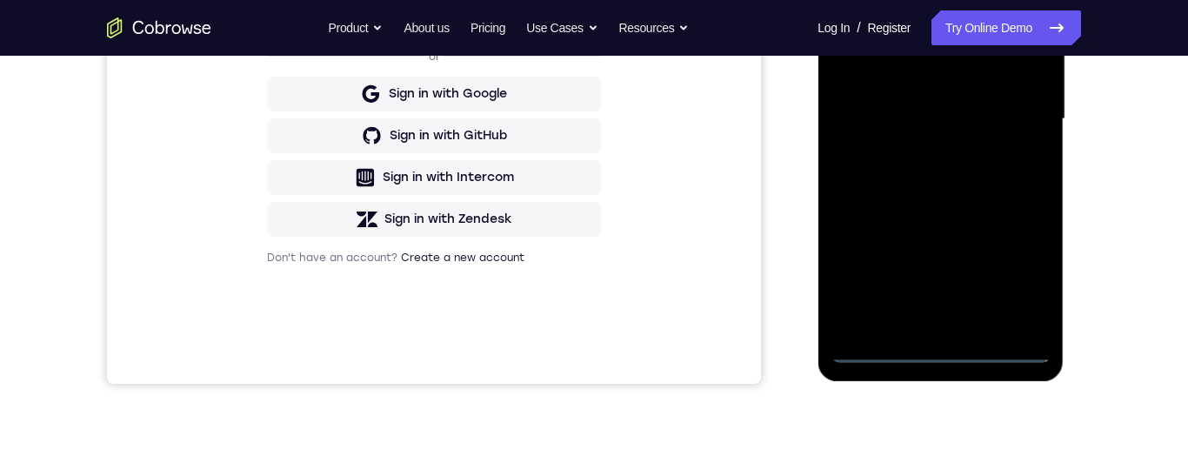
click at [940, 351] on div at bounding box center [940, 119] width 219 height 487
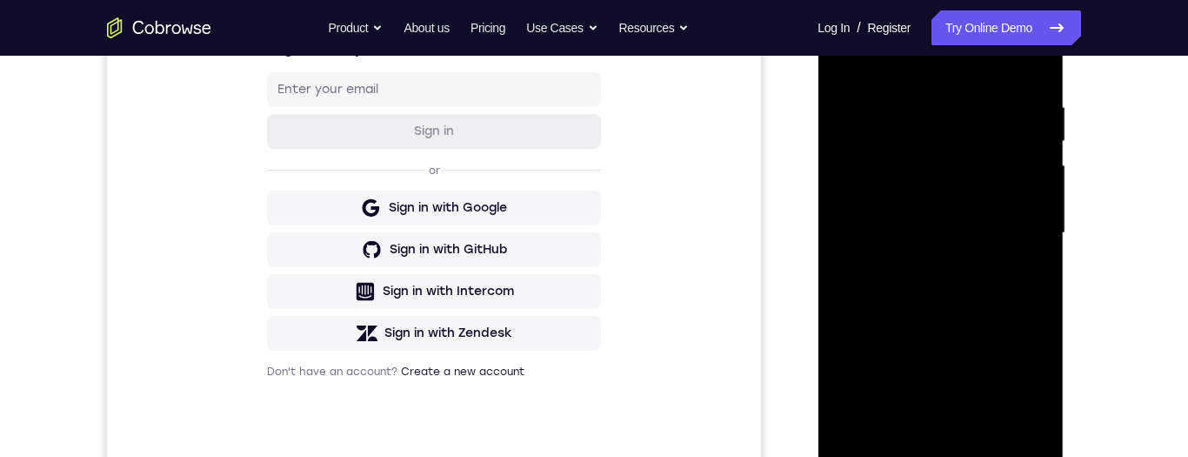
scroll to position [286, 0]
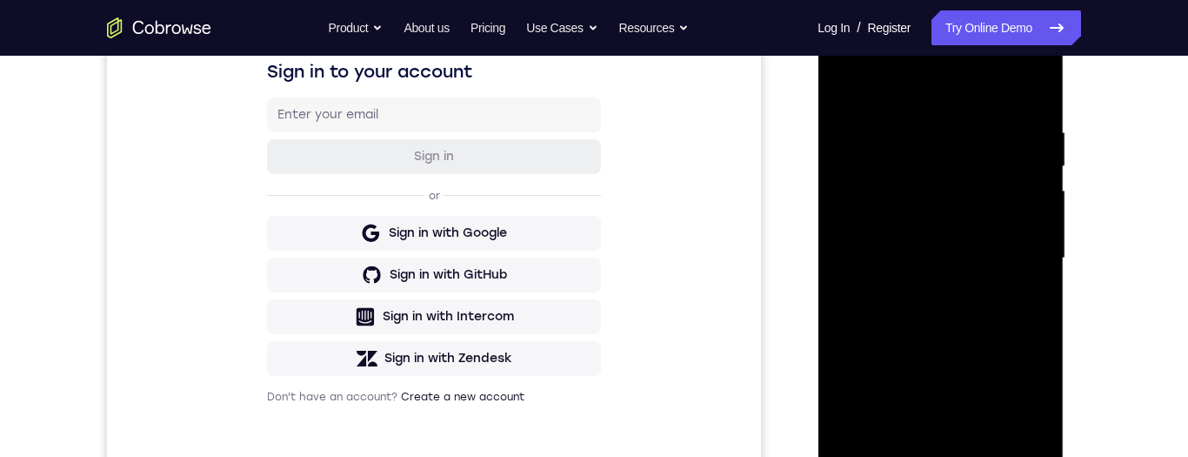
click at [1024, 418] on div at bounding box center [940, 258] width 219 height 487
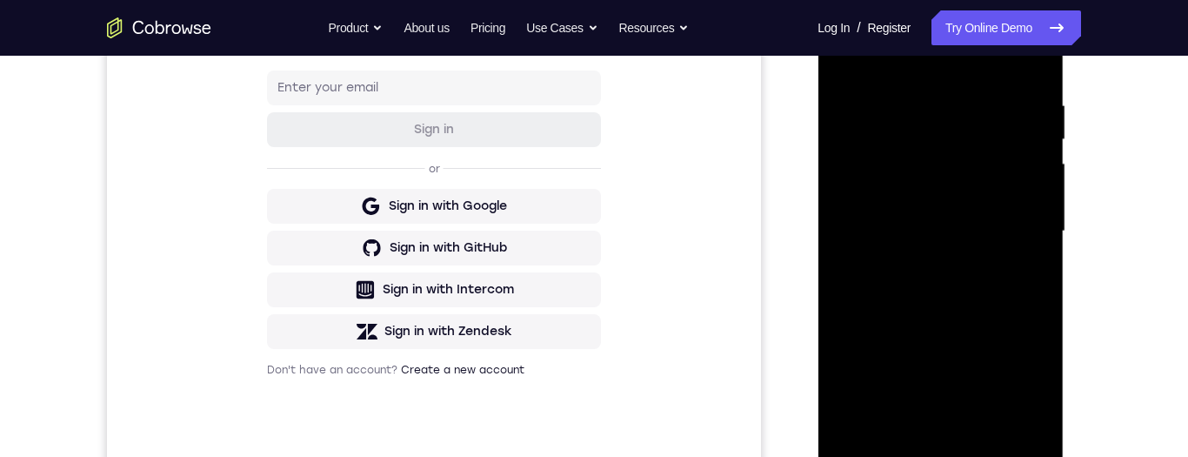
scroll to position [212, 0]
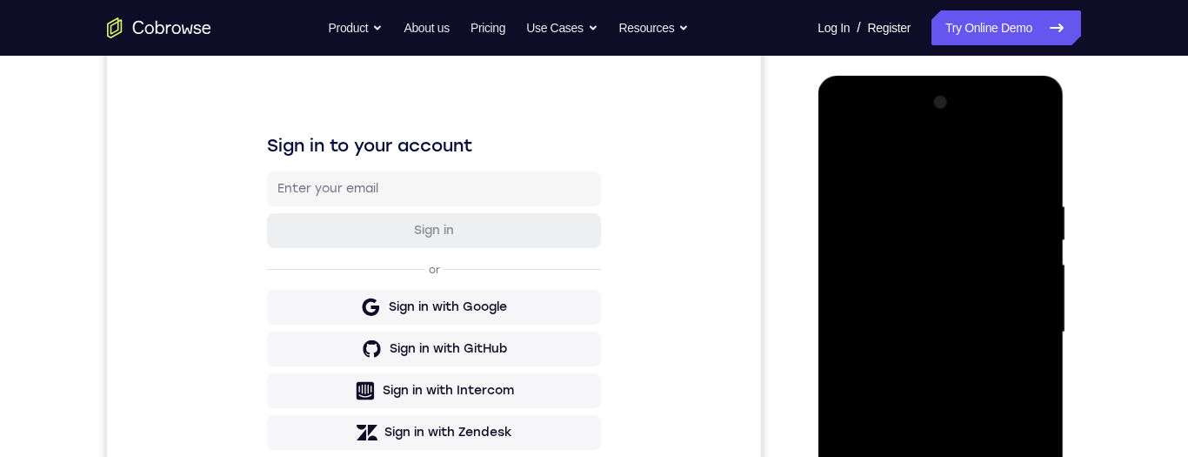
click at [847, 131] on div at bounding box center [940, 332] width 219 height 487
click at [1025, 325] on div at bounding box center [940, 332] width 219 height 487
click at [924, 363] on div at bounding box center [940, 332] width 219 height 487
click at [953, 317] on div at bounding box center [940, 332] width 219 height 487
